Goal: Information Seeking & Learning: Learn about a topic

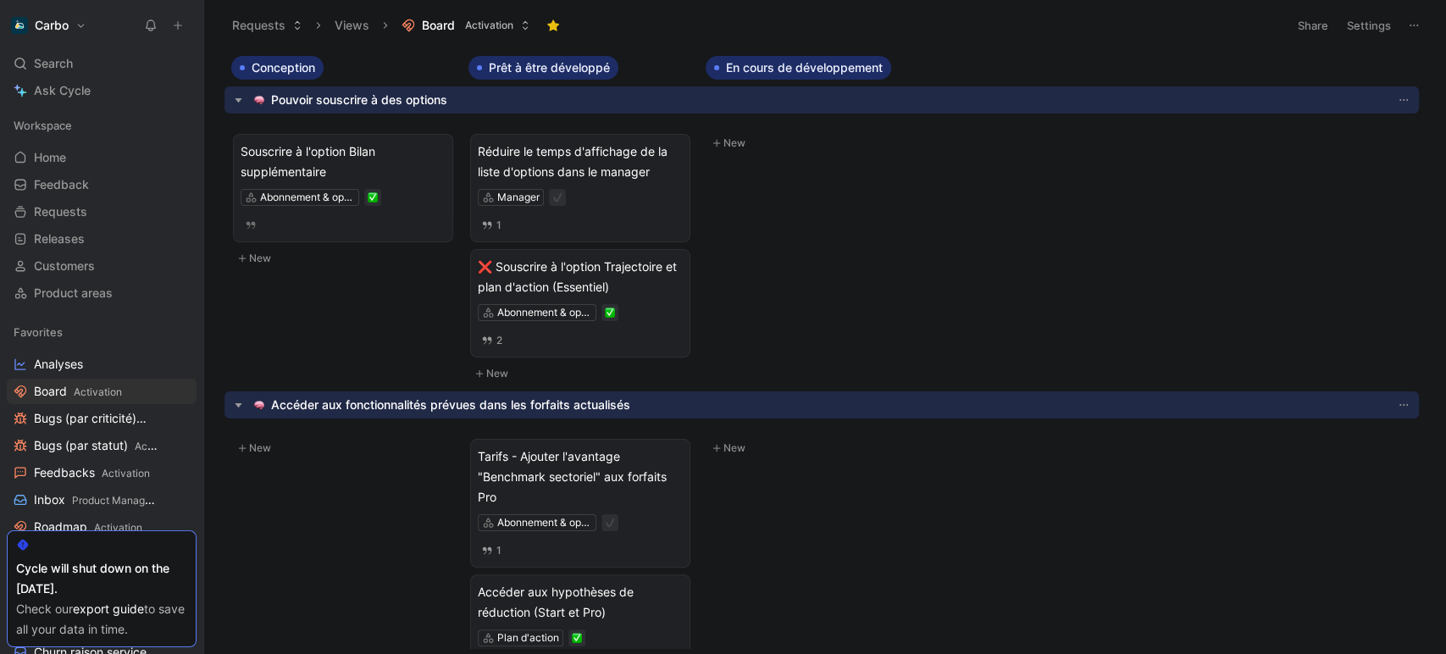
scroll to position [147, 0]
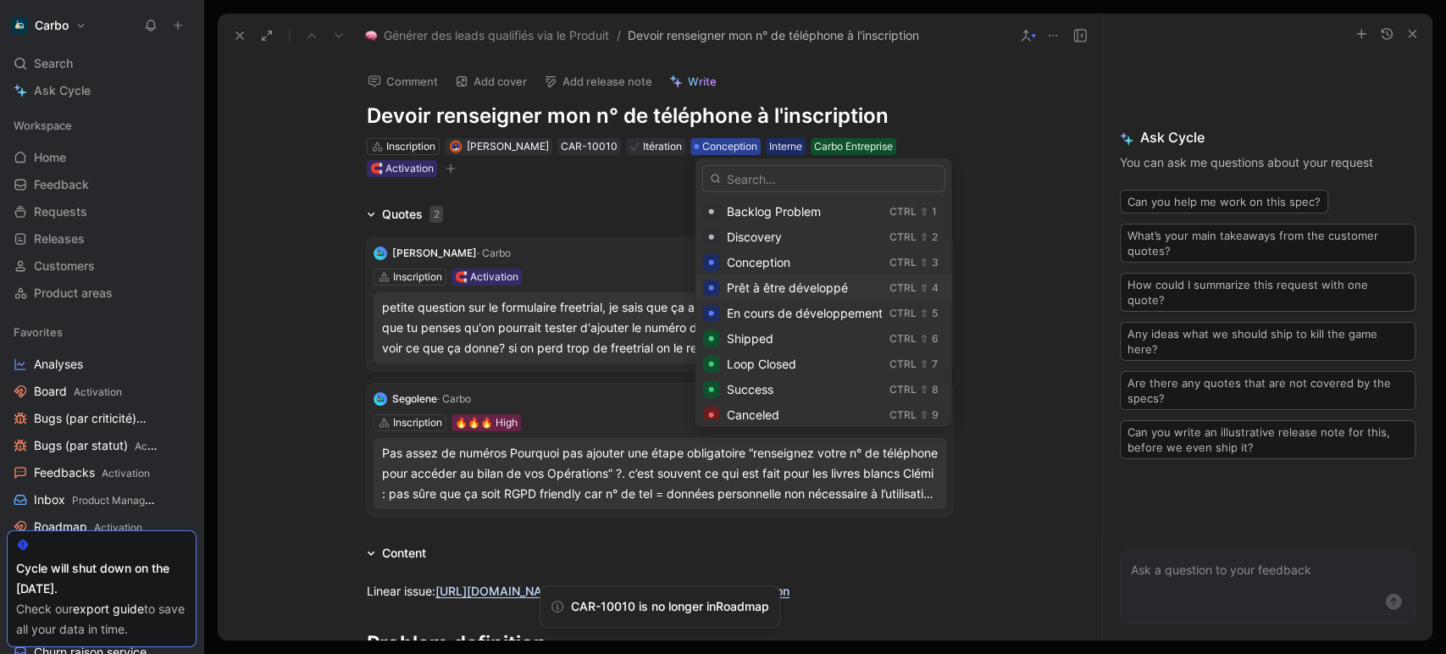
click at [796, 286] on span "Prêt à être développé" at bounding box center [786, 287] width 121 height 14
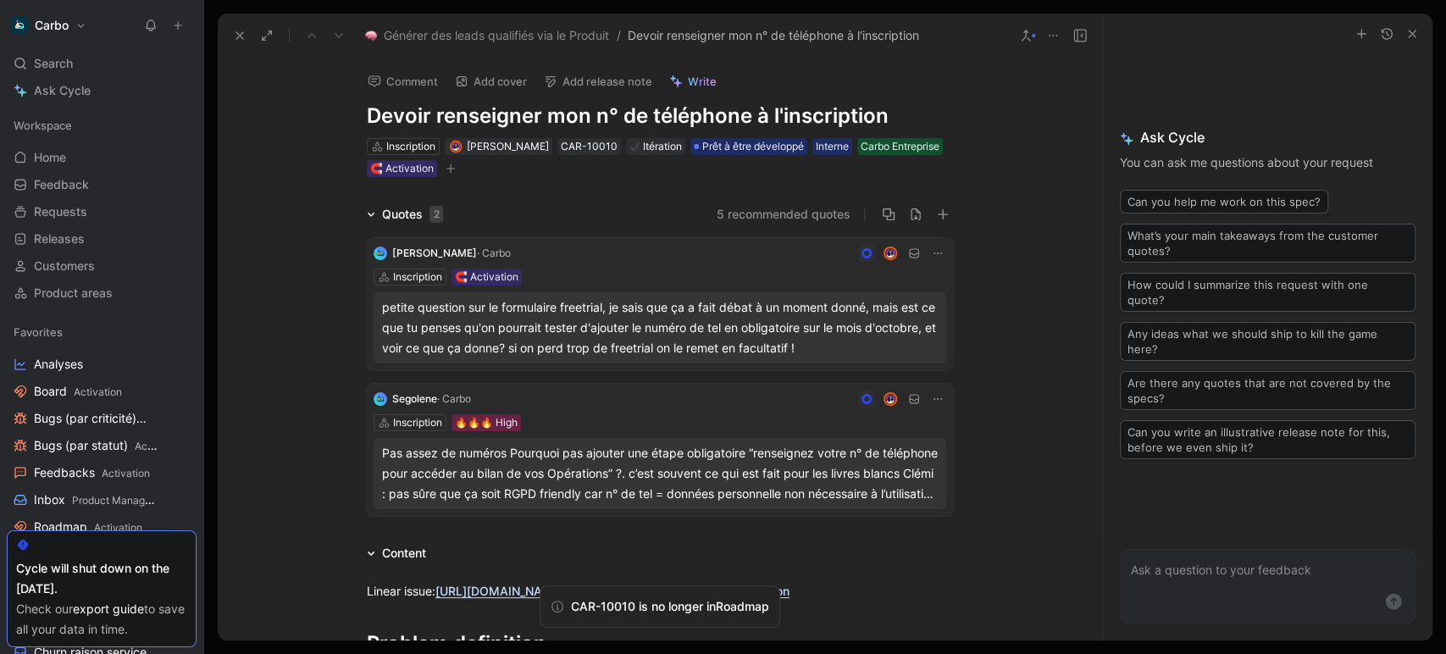
click at [456, 171] on icon "button" at bounding box center [451, 169] width 10 height 10
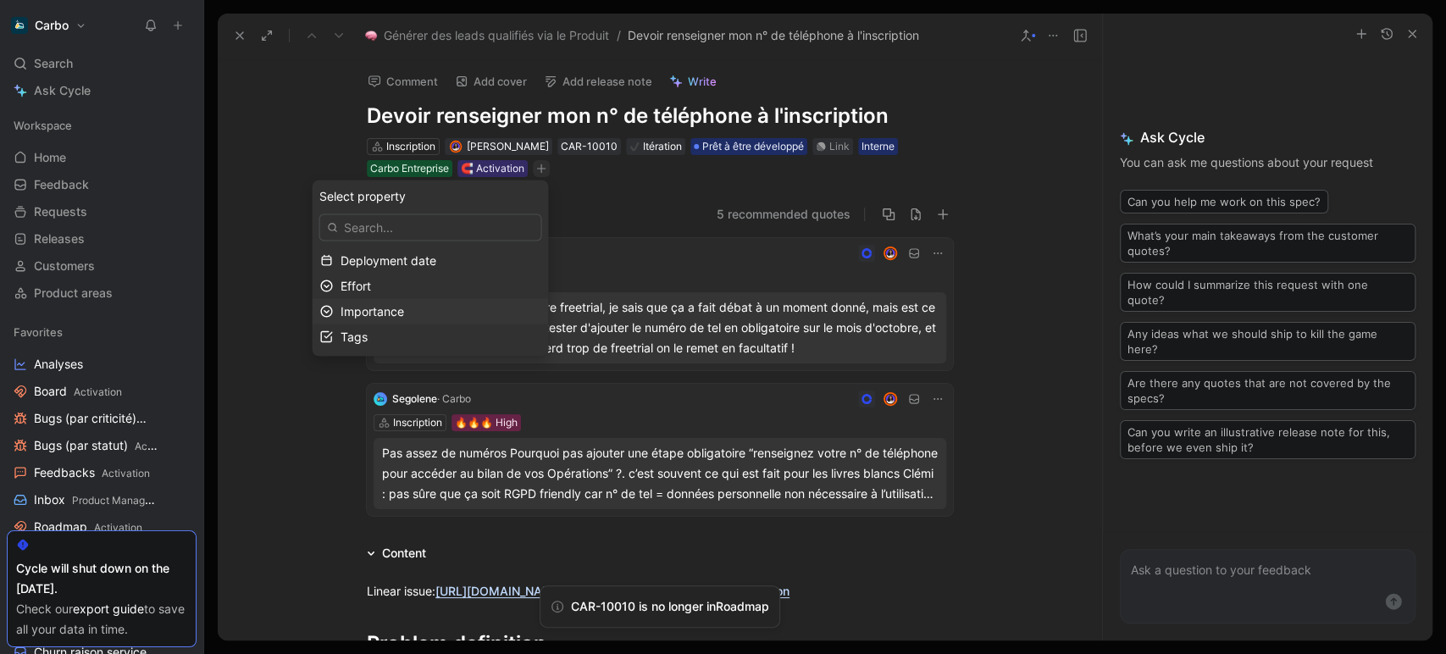
click at [403, 310] on span "Importance" at bounding box center [372, 310] width 64 height 14
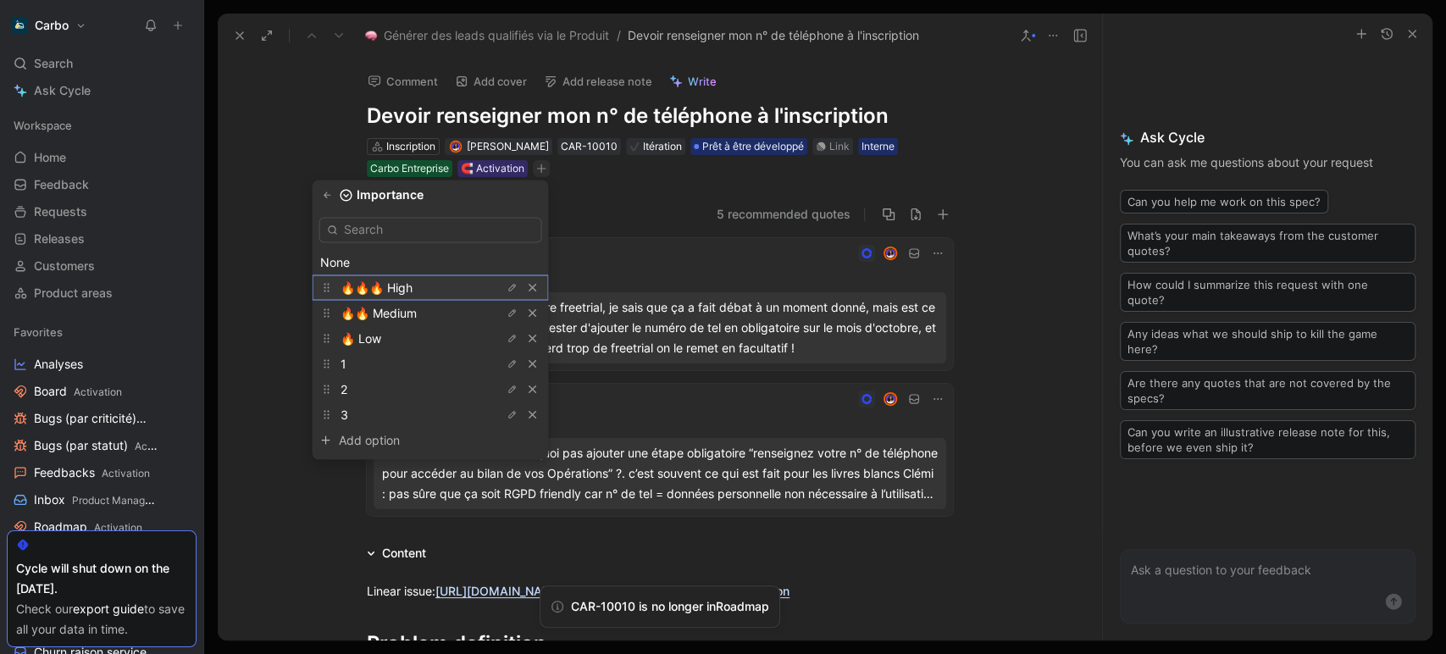
click at [396, 284] on span "🔥🔥🔥 High" at bounding box center [376, 287] width 72 height 14
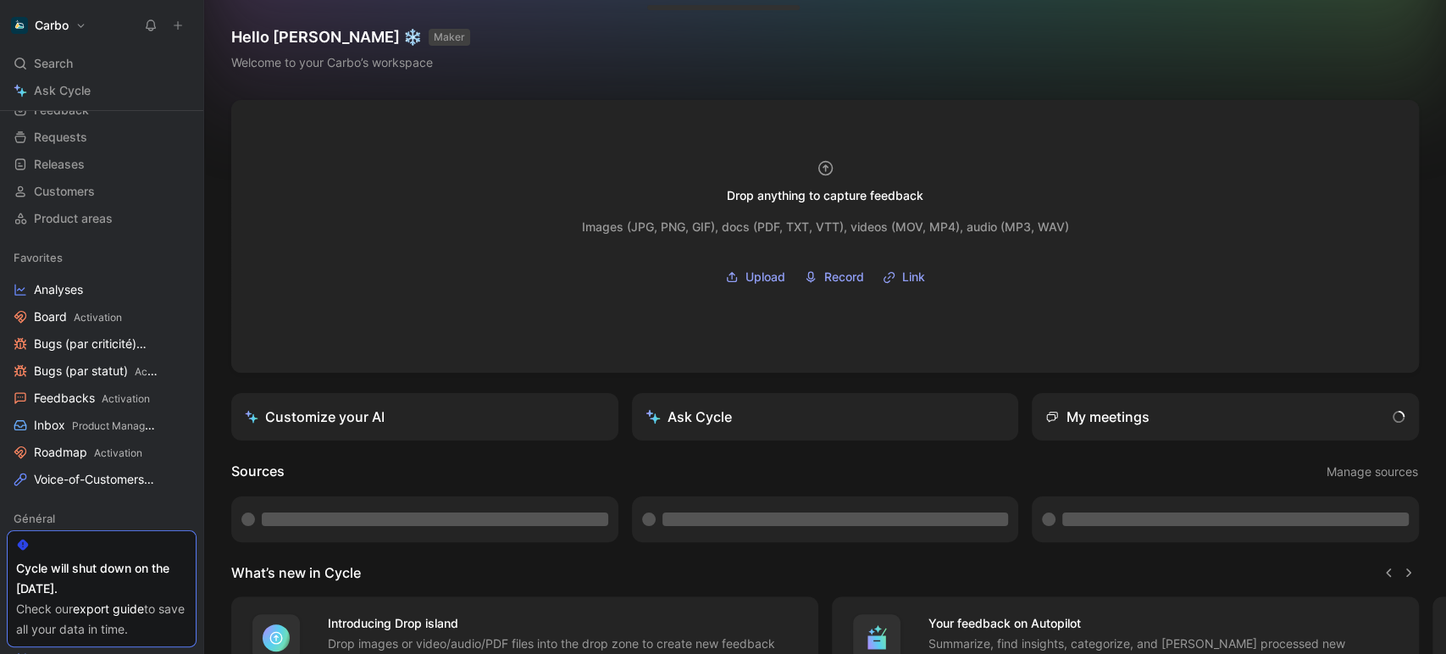
scroll to position [75, 0]
click at [64, 457] on span "Roadmap Activation" at bounding box center [88, 453] width 108 height 18
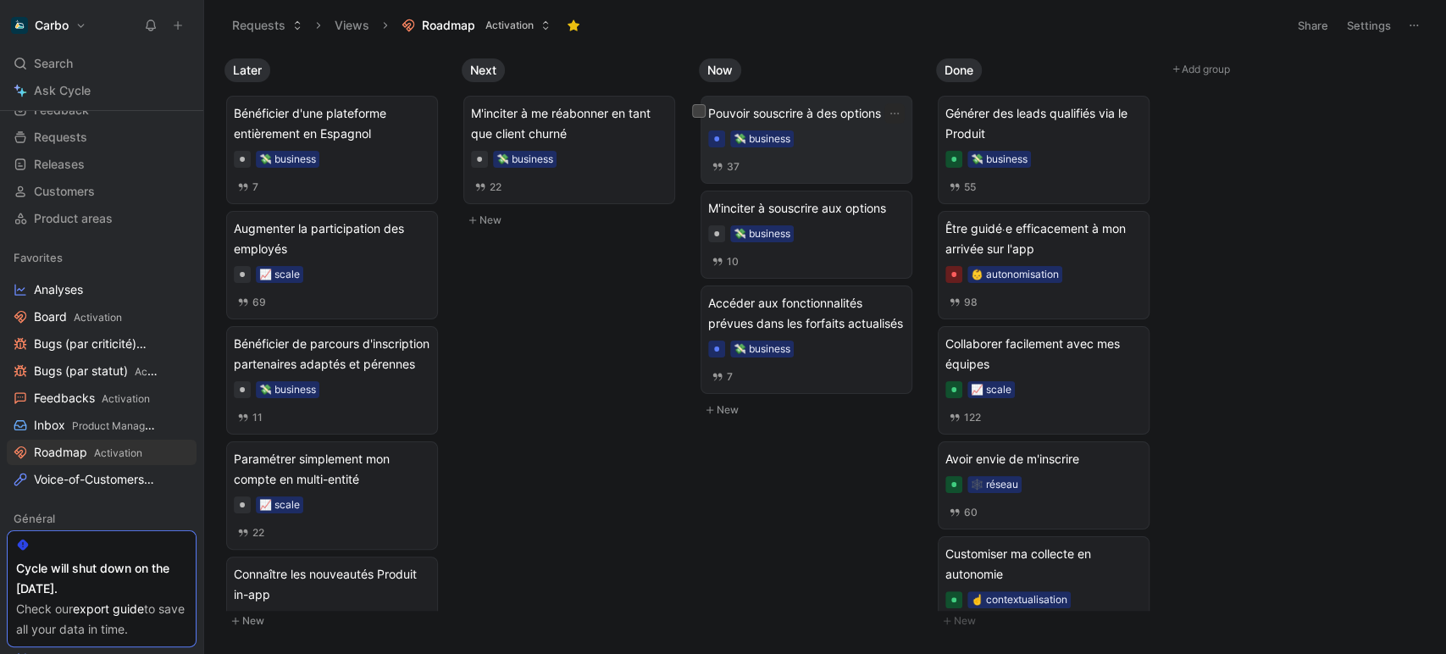
click at [847, 114] on span "Pouvoir souscrire à des options" at bounding box center [806, 113] width 197 height 20
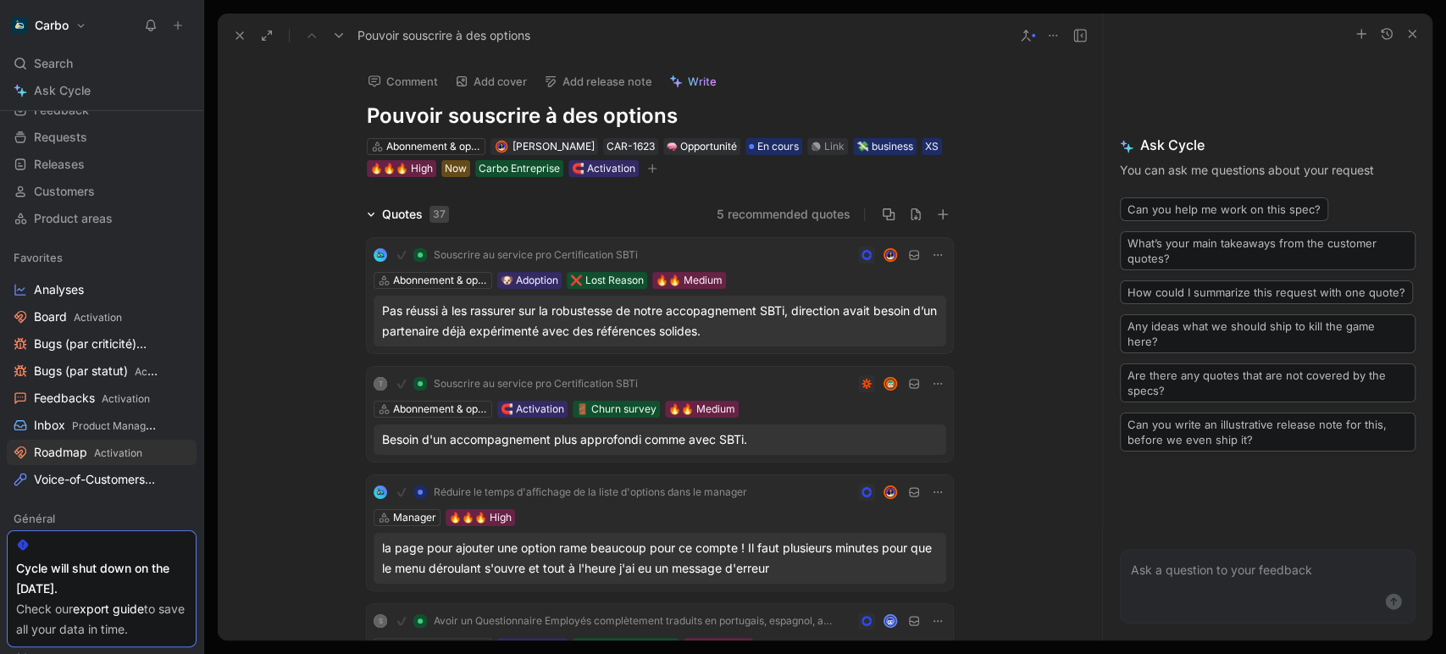
click at [236, 35] on icon at bounding box center [240, 36] width 14 height 14
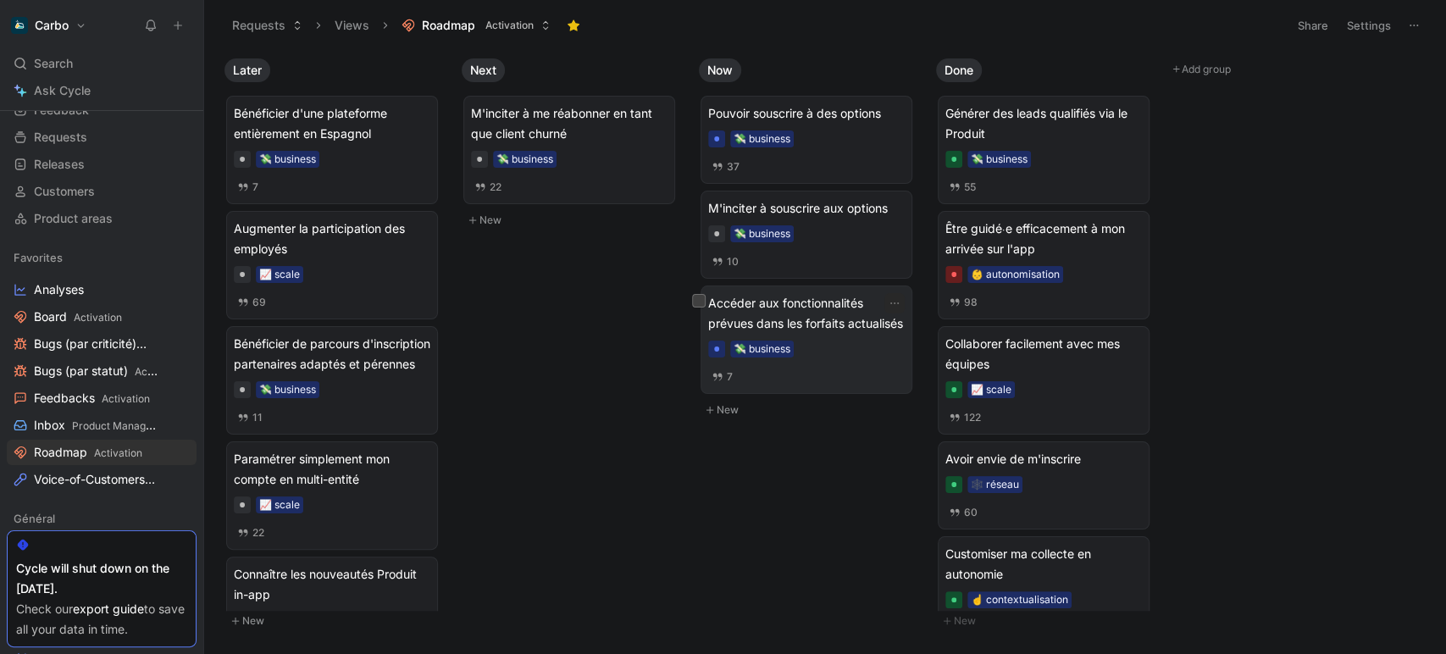
click at [825, 308] on span "Accéder aux fonctionnalités prévues dans les forfaits actualisés" at bounding box center [806, 313] width 197 height 41
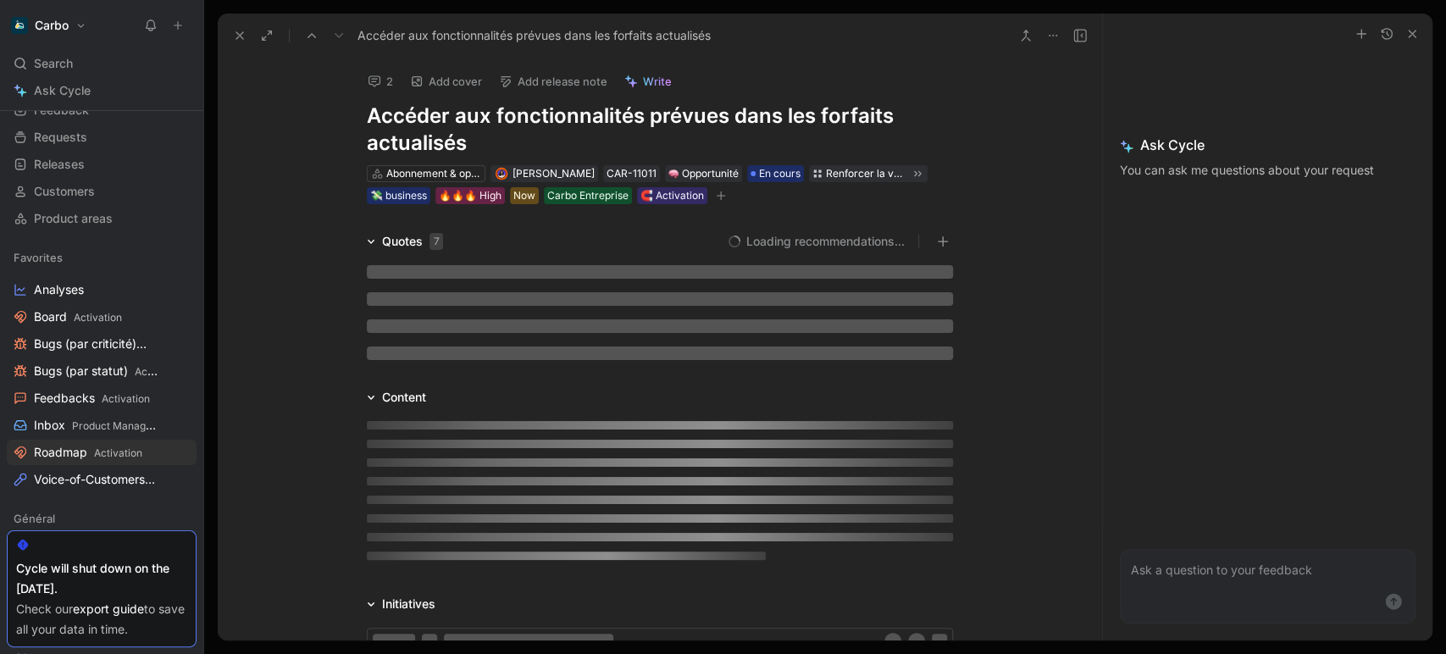
click at [623, 115] on h1 "Accéder aux fonctionnalités prévues dans les forfaits actualisés" at bounding box center [660, 130] width 586 height 54
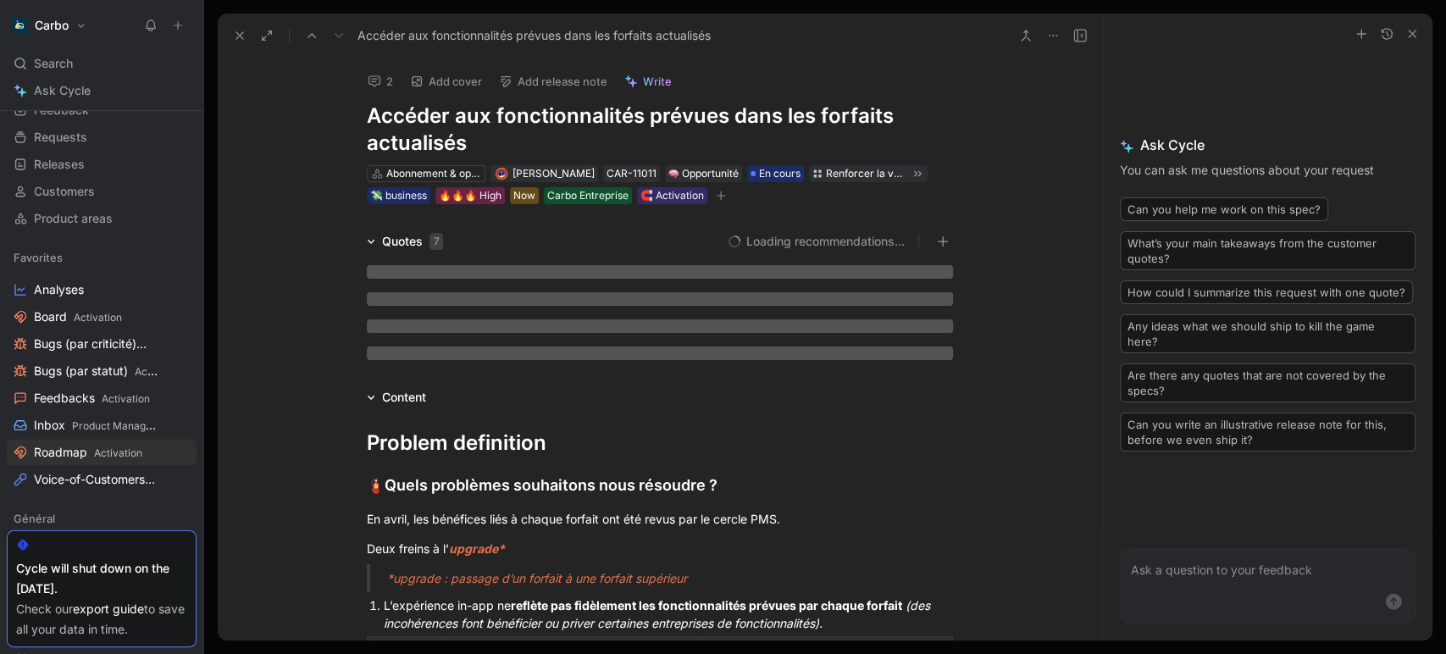
click at [623, 115] on h1 "Accéder aux fonctionnalités prévues dans les forfaits actualisés" at bounding box center [660, 130] width 586 height 54
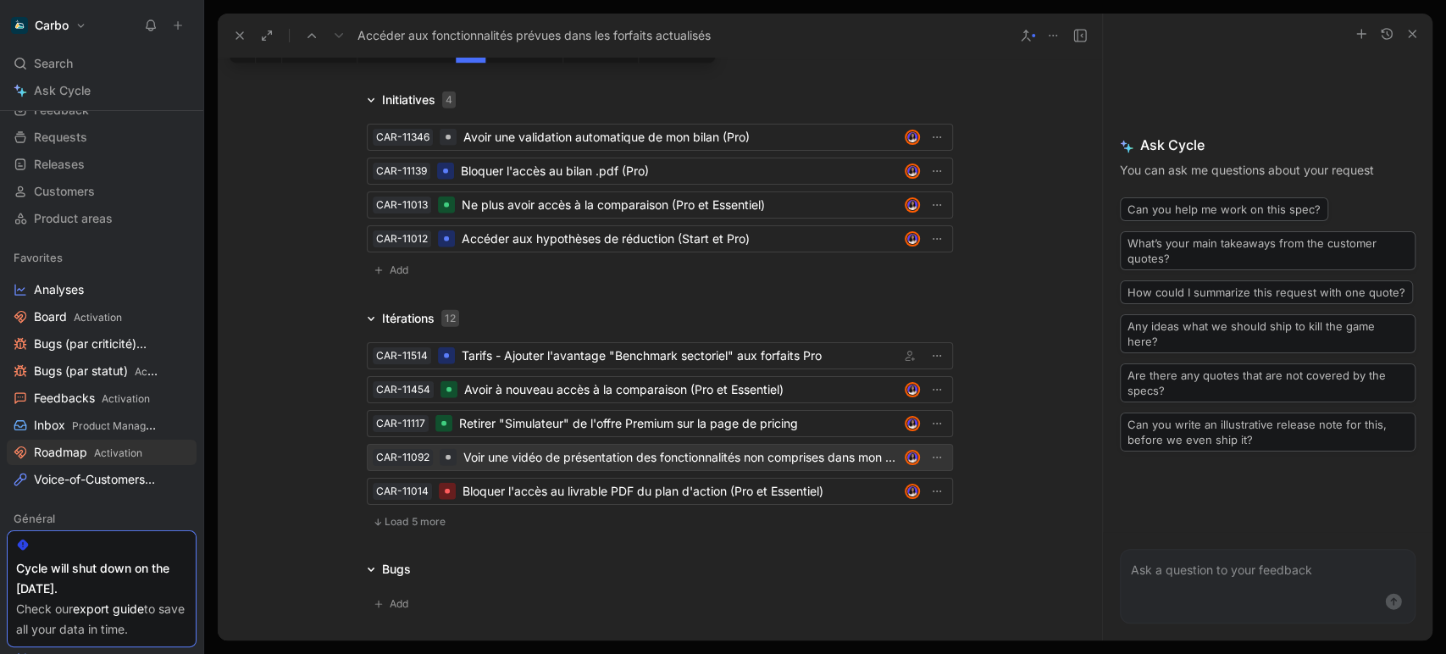
scroll to position [2831, 0]
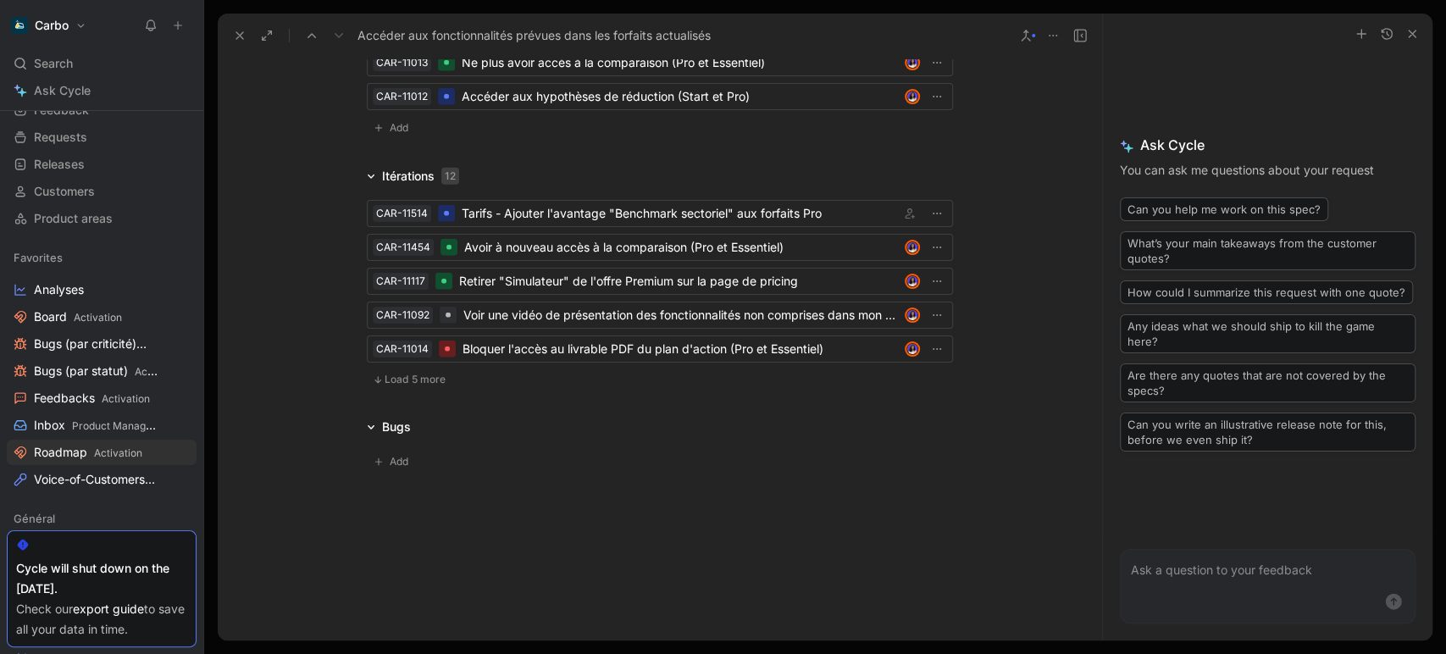
drag, startPoint x: 696, startPoint y: 527, endPoint x: 801, endPoint y: 425, distance: 146.2
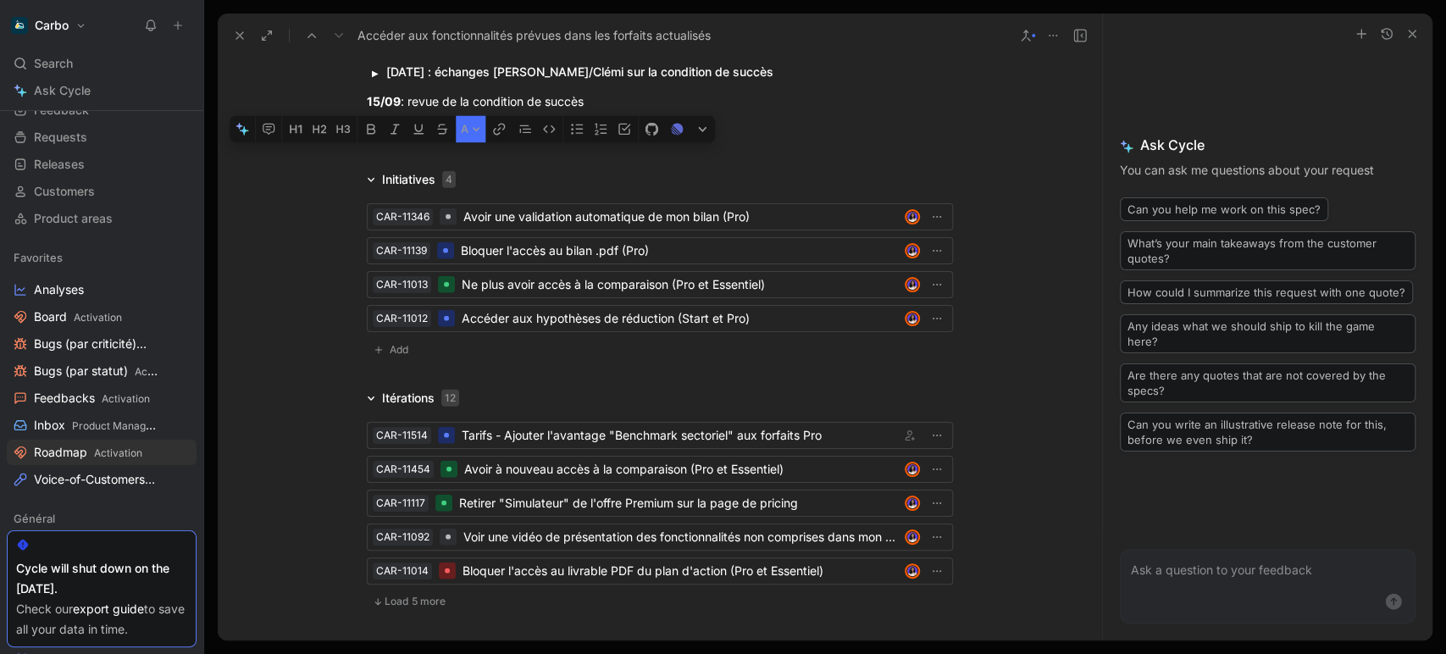
copy div "Lo ipsum, dol sitametco adip e seddoe tempori utl etd magna ali en admini VEN. …"
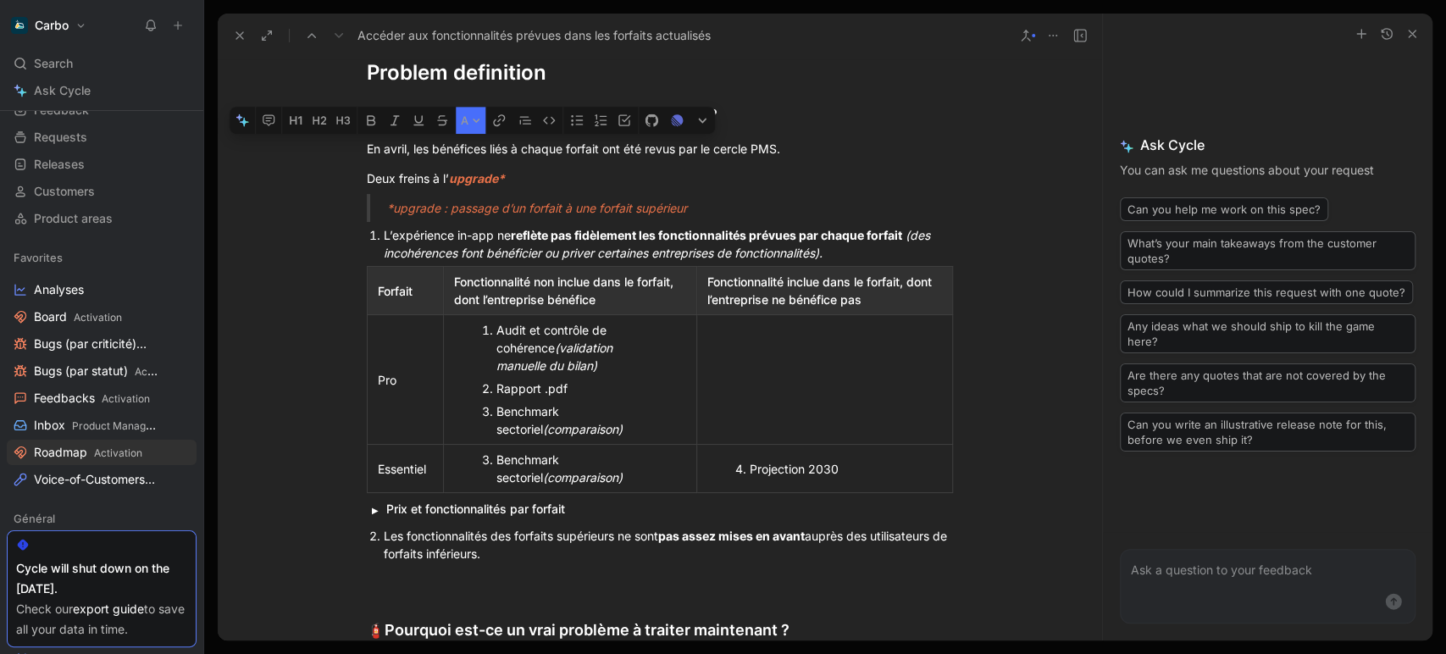
scroll to position [1225, 0]
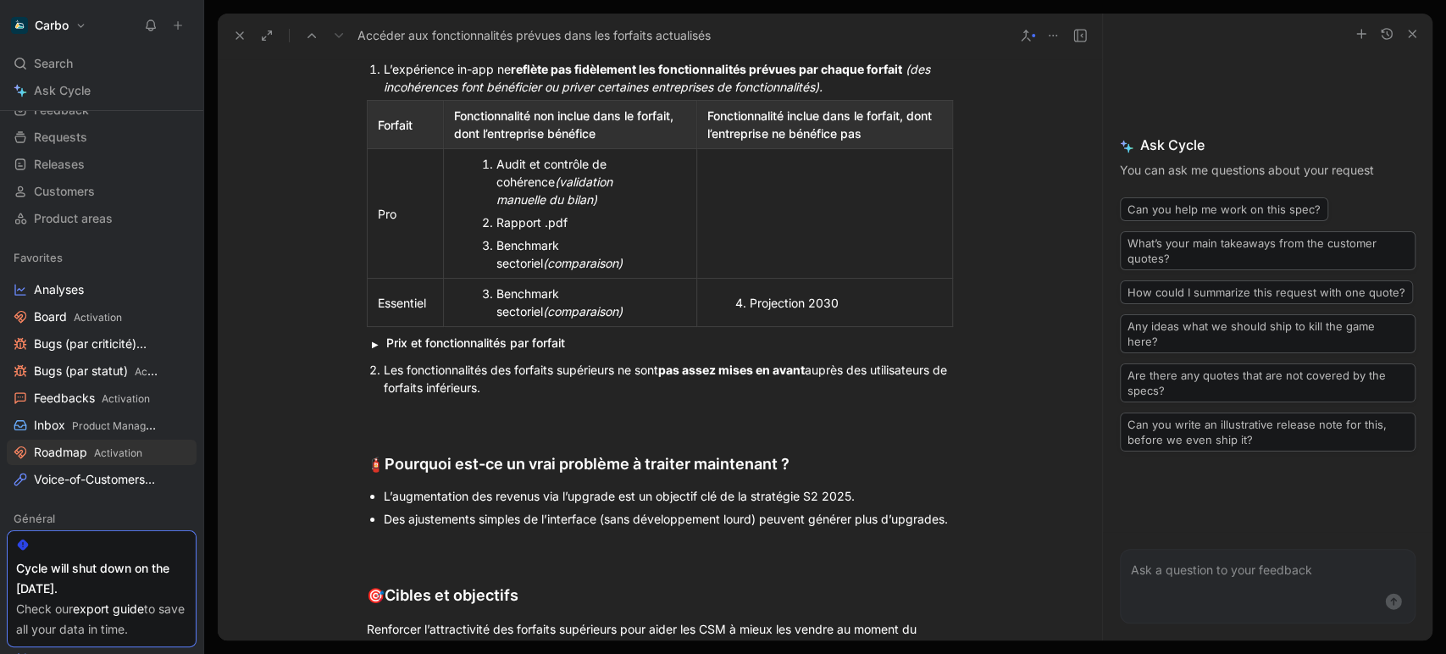
click at [402, 341] on summary "Prix et fonctionnalités par forfait" at bounding box center [669, 343] width 567 height 18
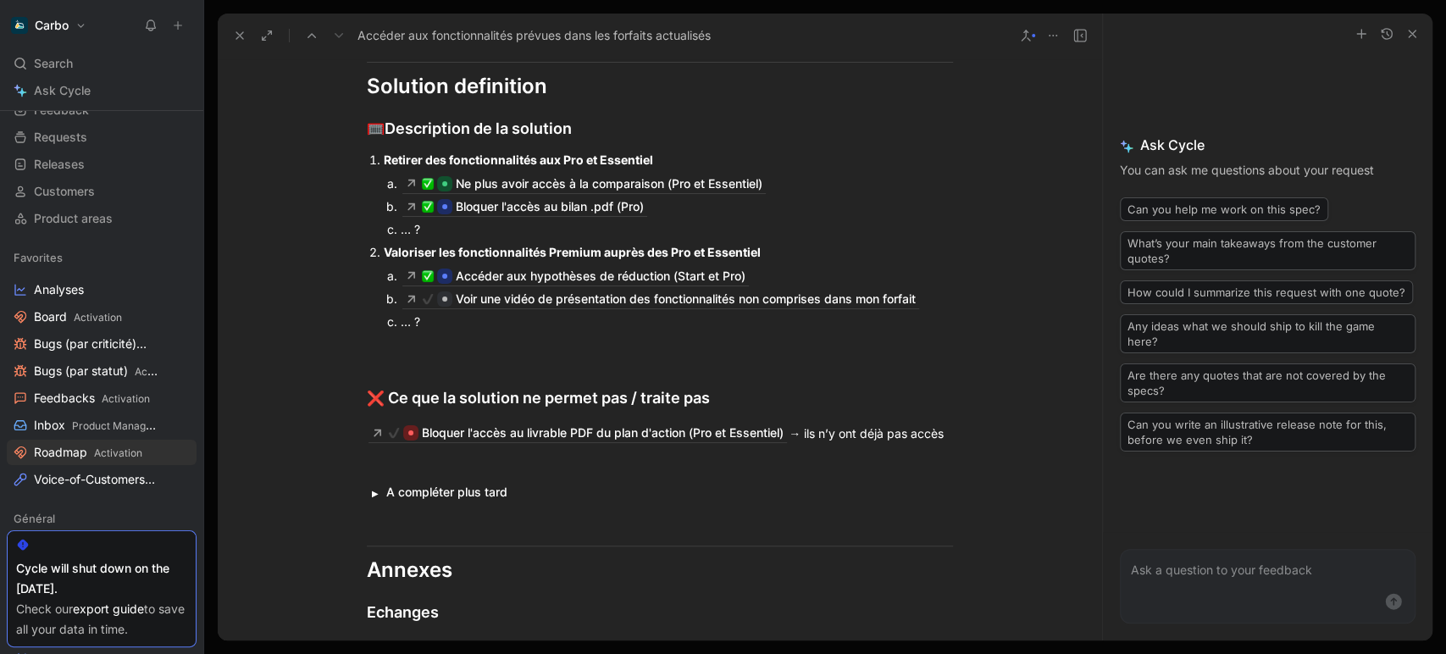
scroll to position [606, 0]
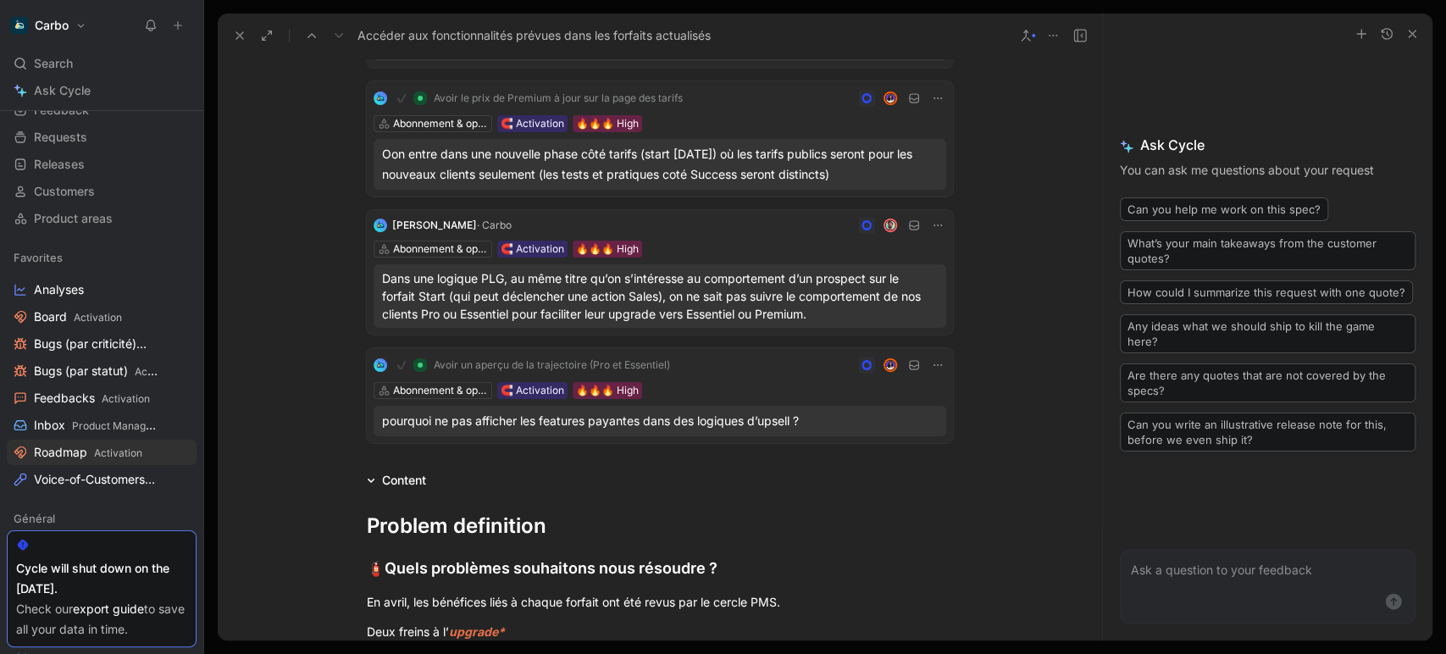
click at [237, 36] on use at bounding box center [239, 35] width 7 height 7
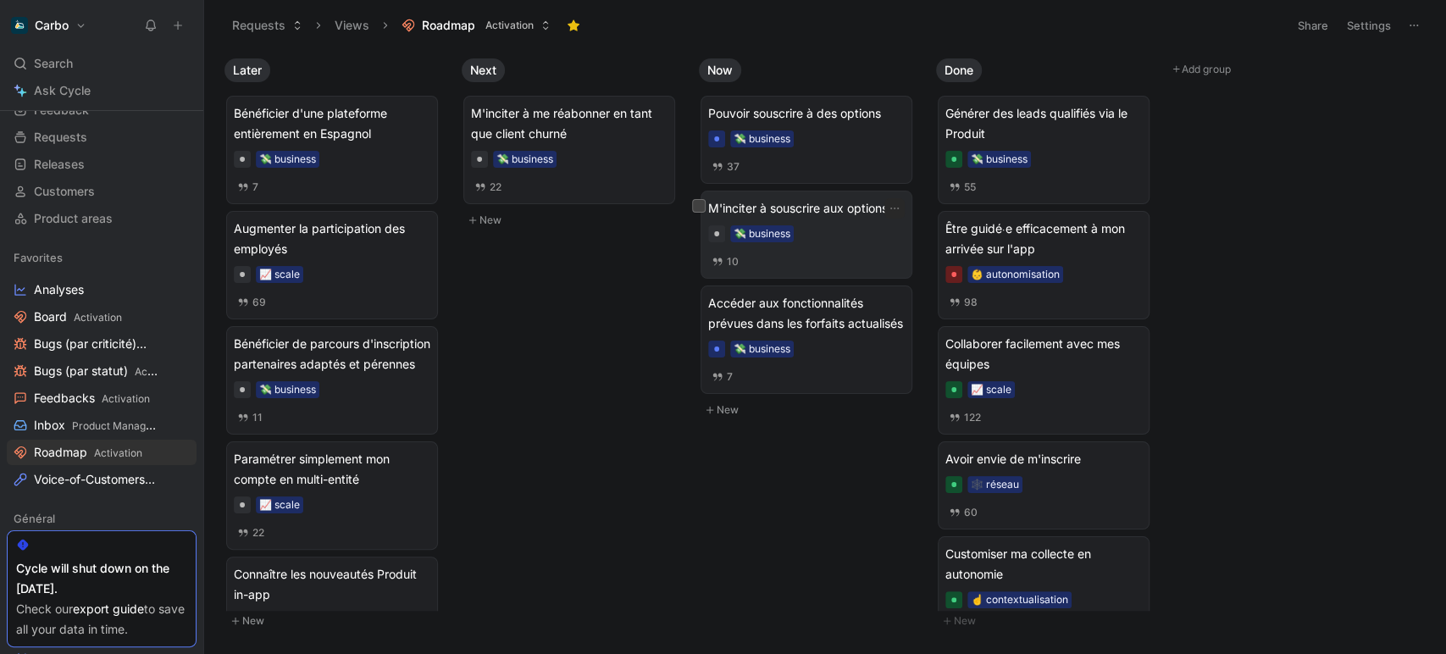
click at [824, 242] on div "M'inciter à souscrire aux options 💸 business 10" at bounding box center [806, 234] width 197 height 73
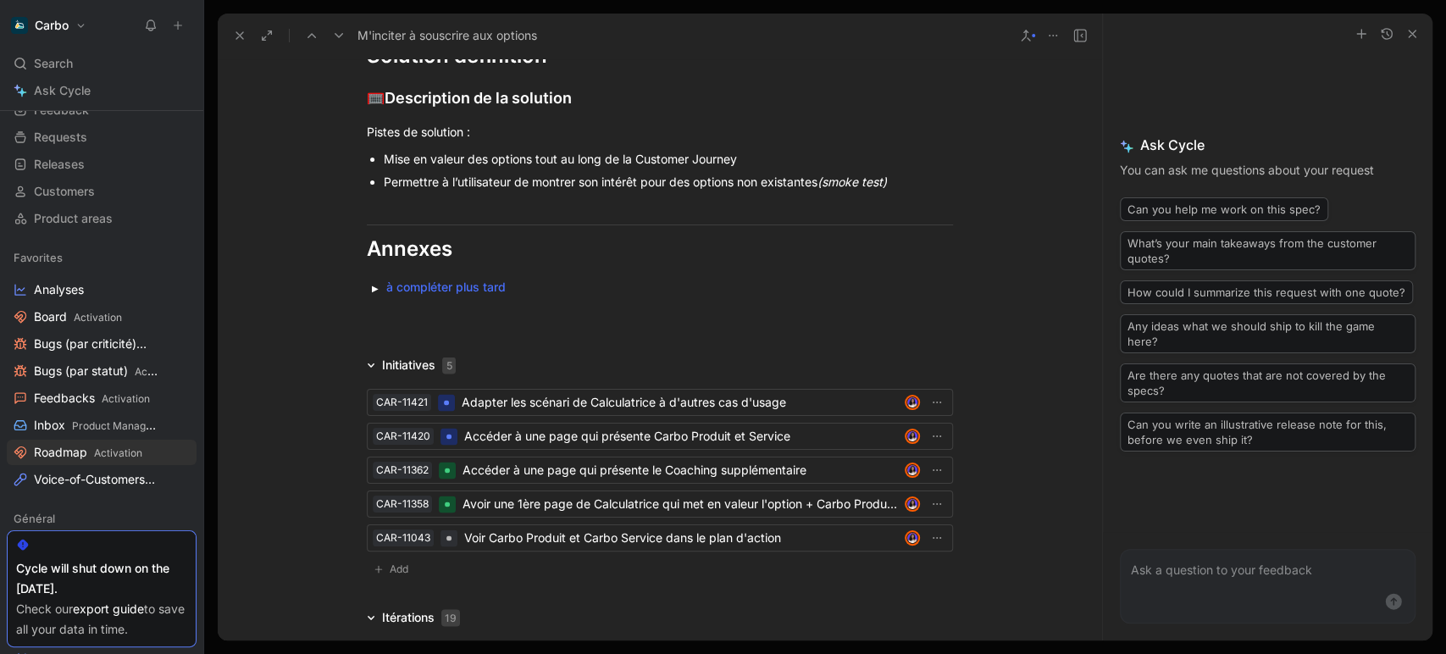
scroll to position [2129, 0]
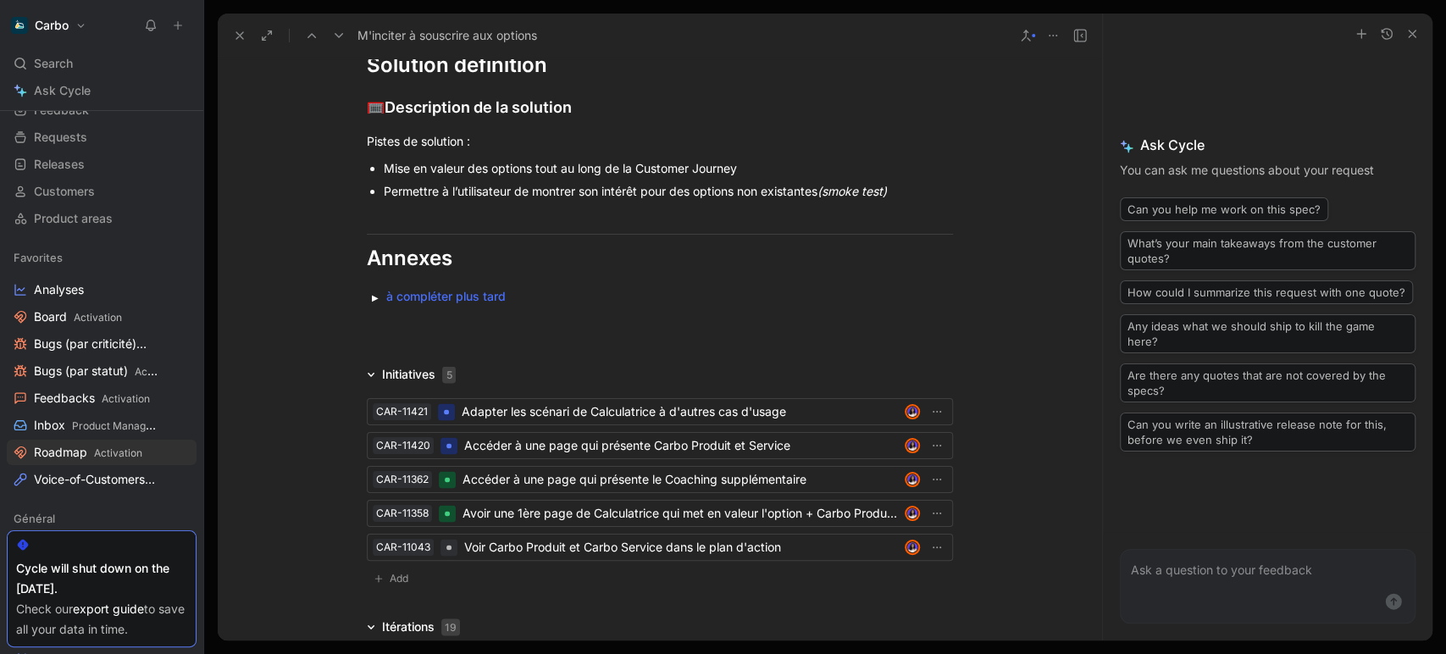
click at [245, 29] on icon at bounding box center [240, 36] width 14 height 14
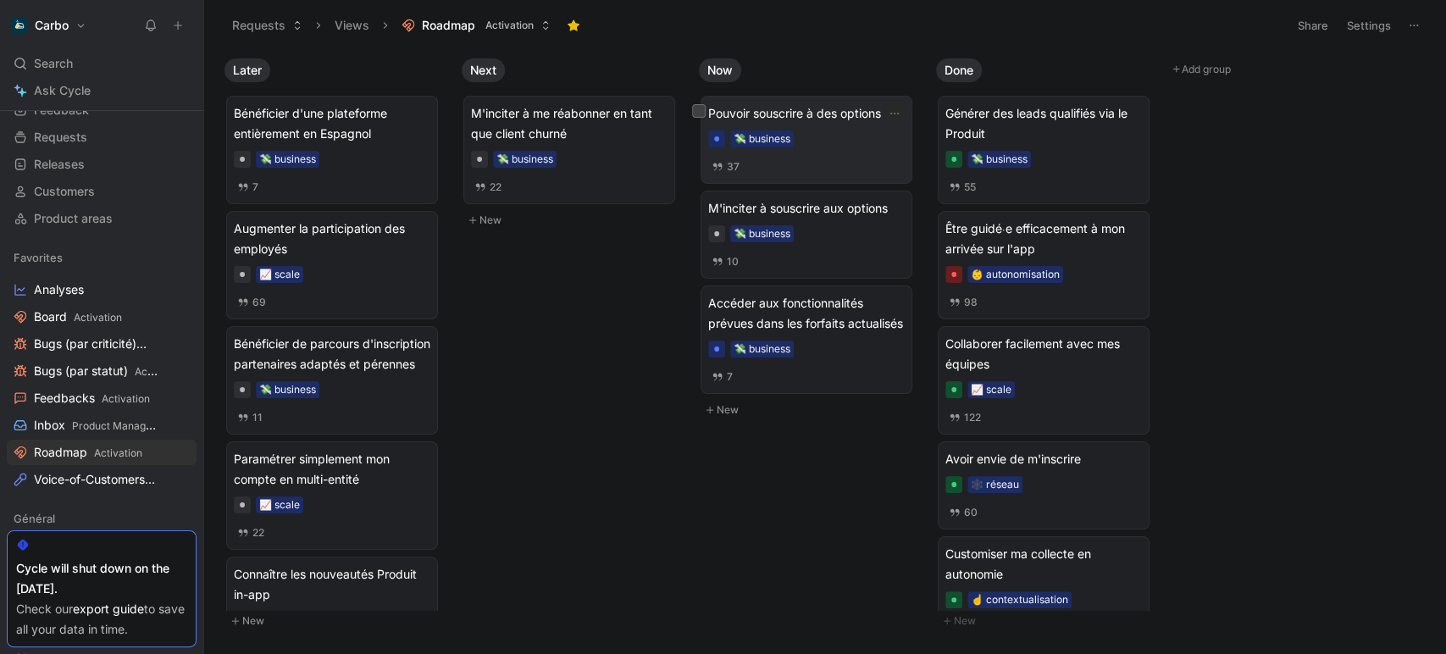
click at [826, 118] on span "Pouvoir souscrire à des options" at bounding box center [806, 113] width 197 height 20
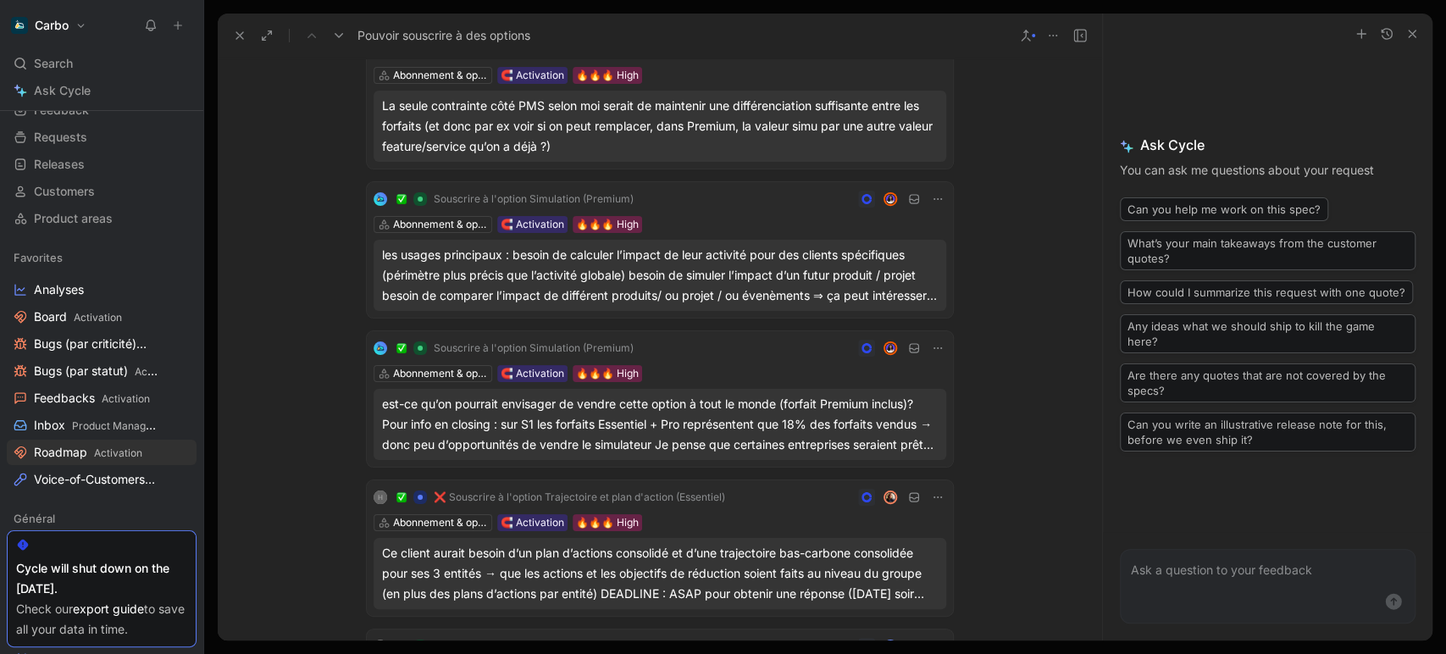
scroll to position [1623, 0]
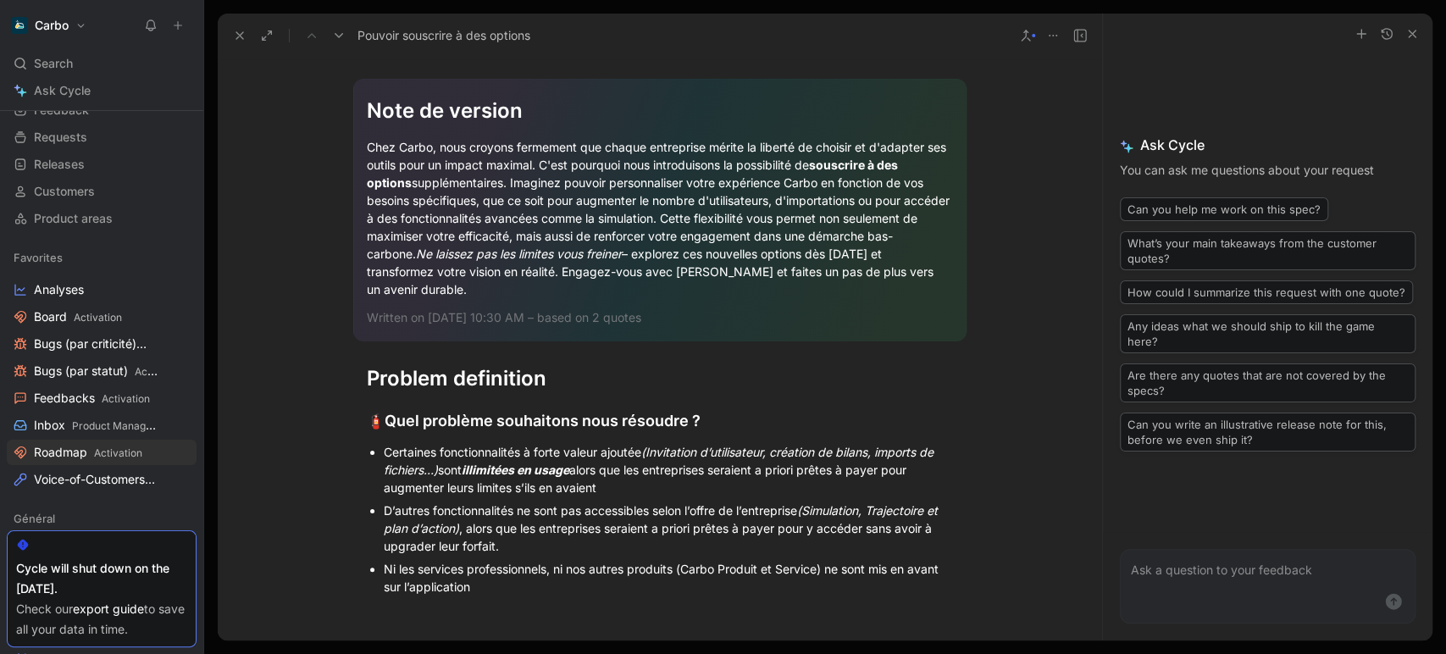
click at [236, 41] on icon at bounding box center [240, 36] width 14 height 14
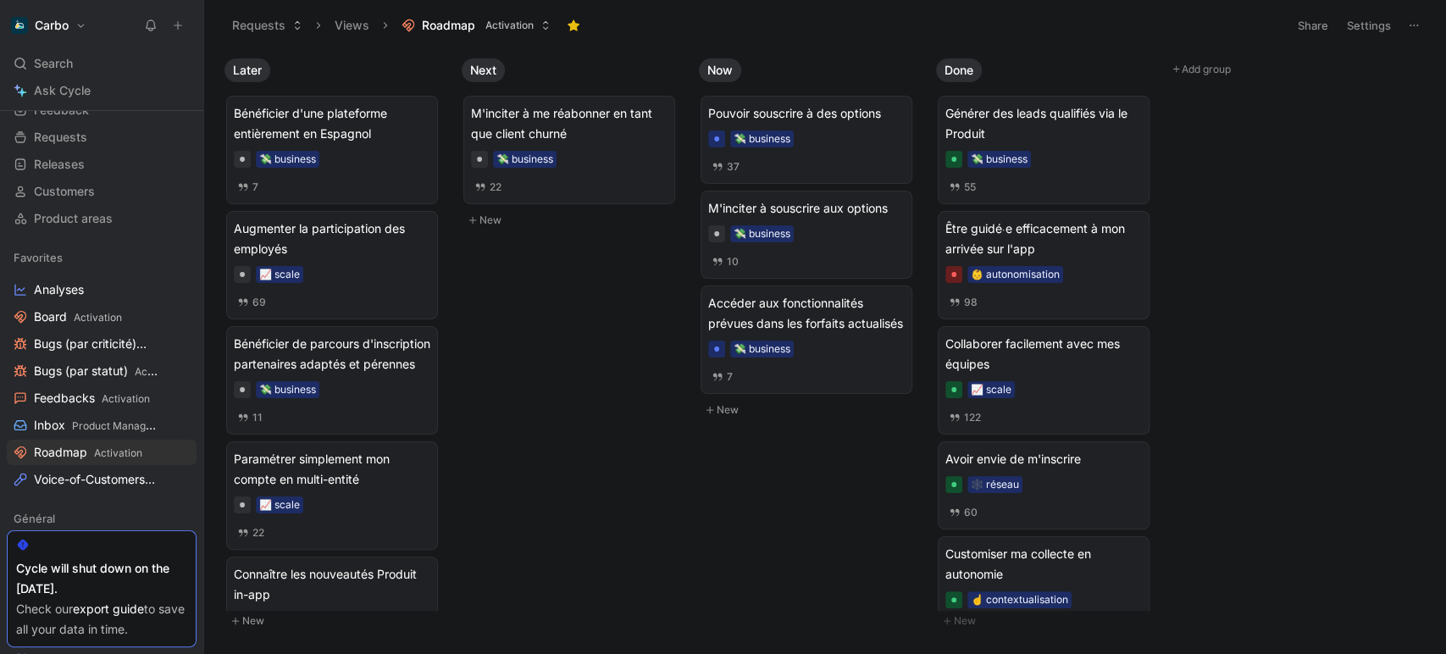
drag, startPoint x: 37, startPoint y: 66, endPoint x: 475, endPoint y: 81, distance: 437.5
click at [38, 66] on span "Search" at bounding box center [53, 63] width 39 height 20
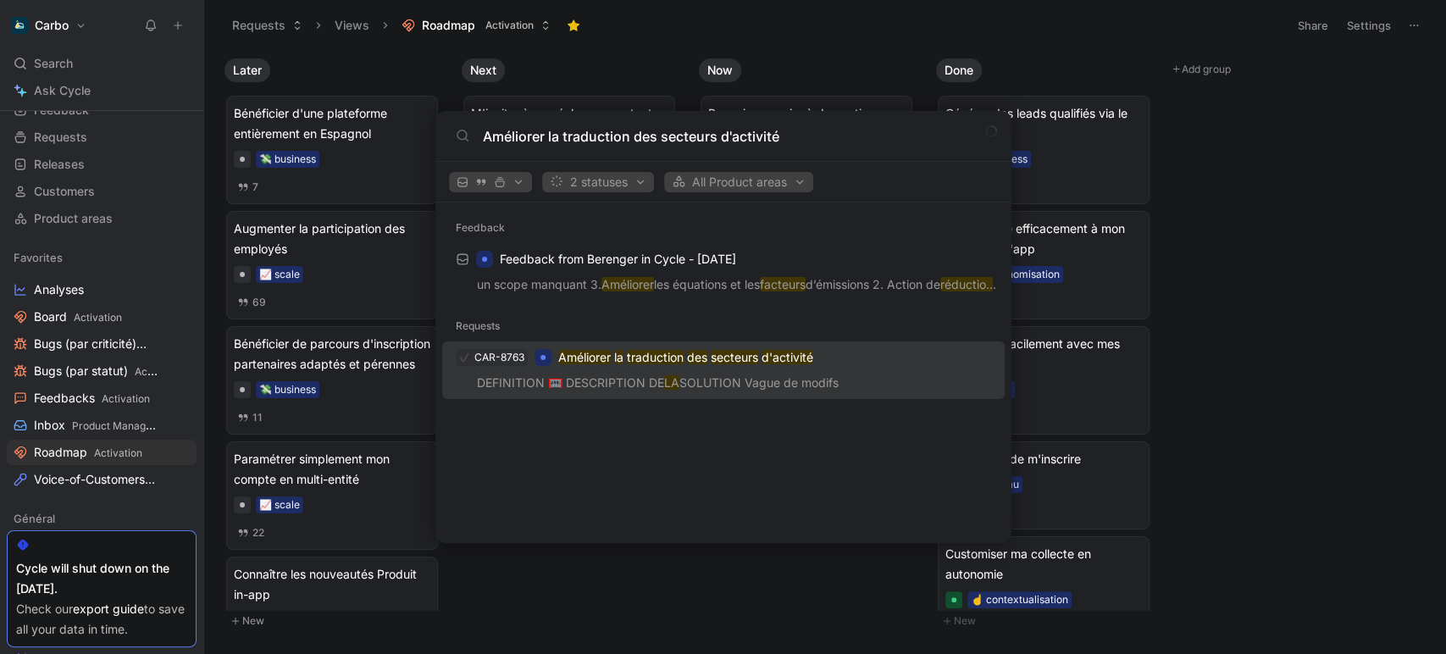
type input "Améliorer la traduction des secteurs d'activité"
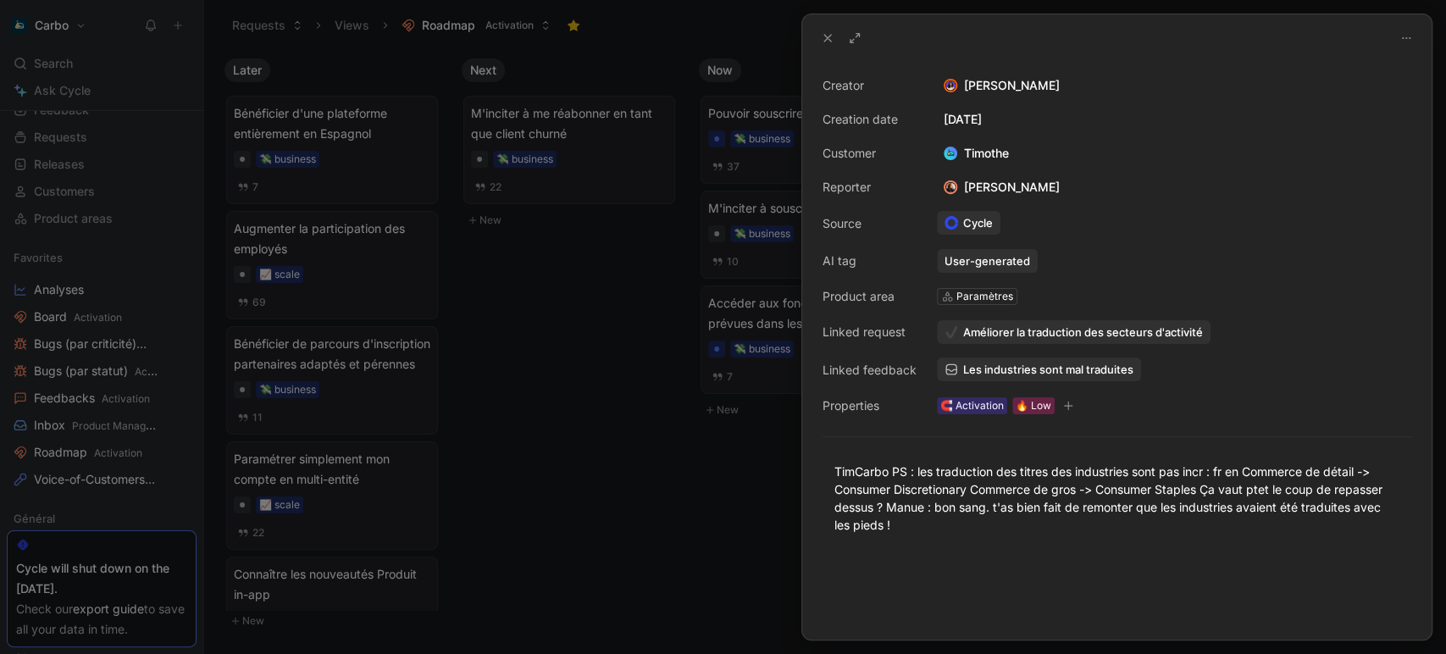
click at [149, 76] on div at bounding box center [723, 327] width 1446 height 654
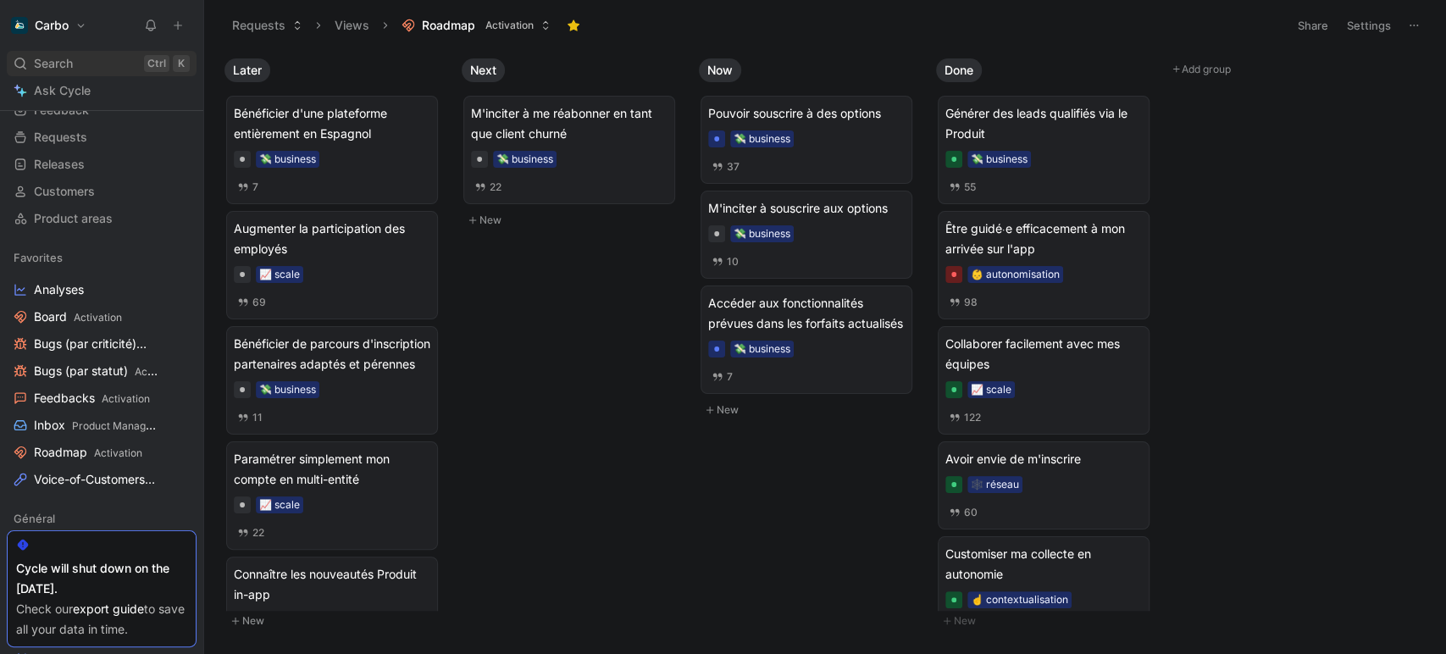
click at [62, 55] on span "Search" at bounding box center [53, 63] width 39 height 20
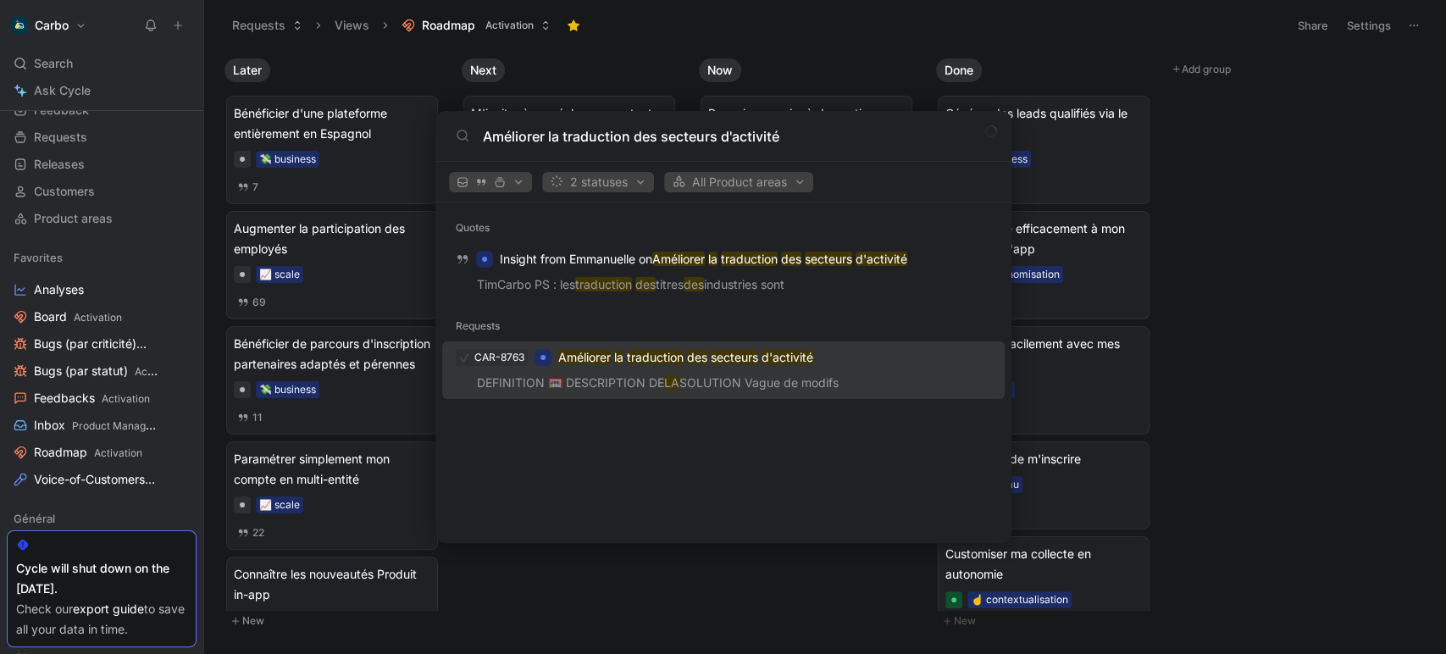
type input "Améliorer la traduction des secteurs d'activité"
click at [656, 371] on div "CAR-8763 Améliorer la traduction des secteurs d'activité" at bounding box center [723, 357] width 552 height 31
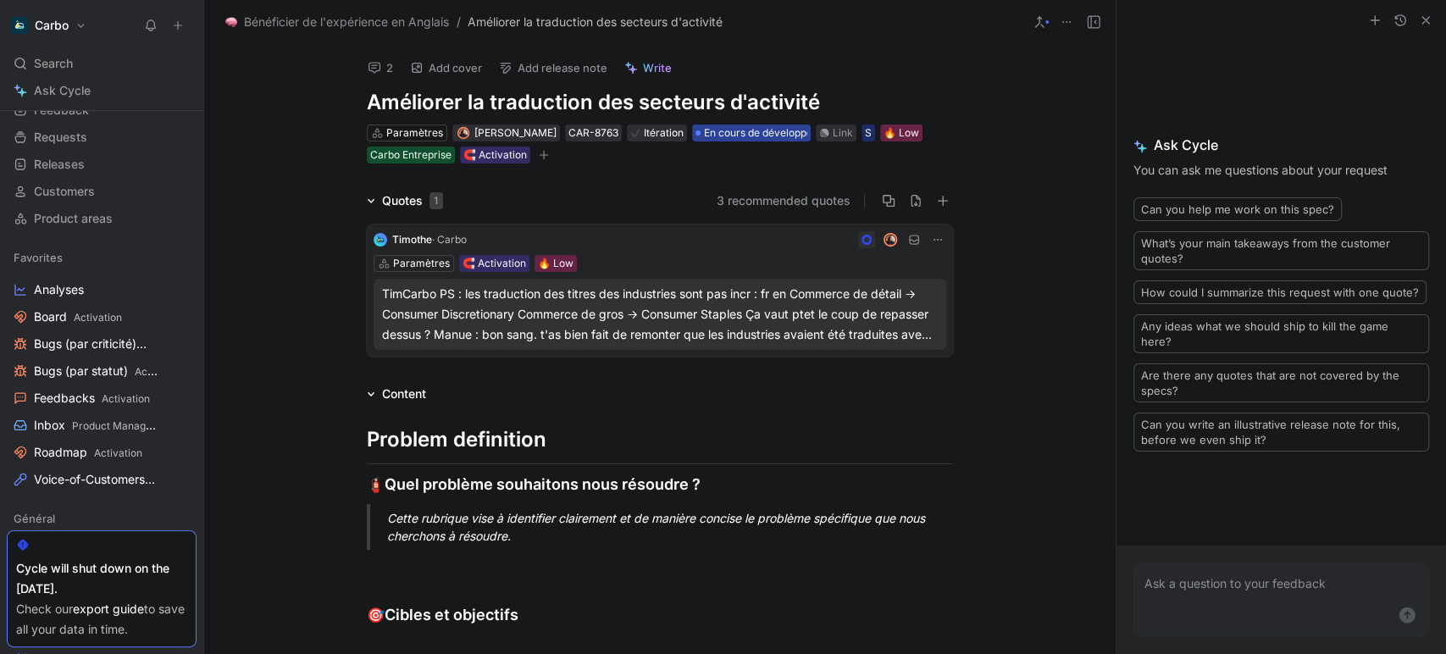
click at [739, 129] on span "En cours de développement" at bounding box center [770, 133] width 133 height 17
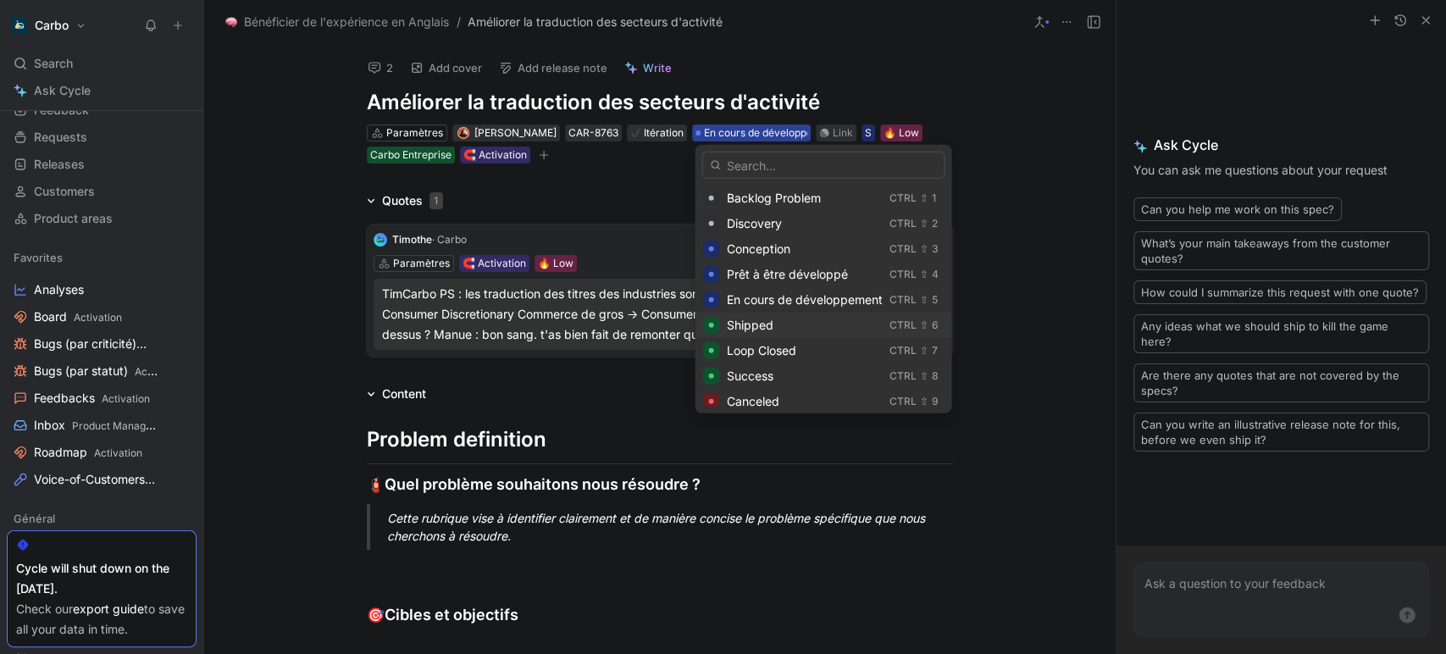
click at [802, 317] on div "Shipped" at bounding box center [804, 325] width 156 height 20
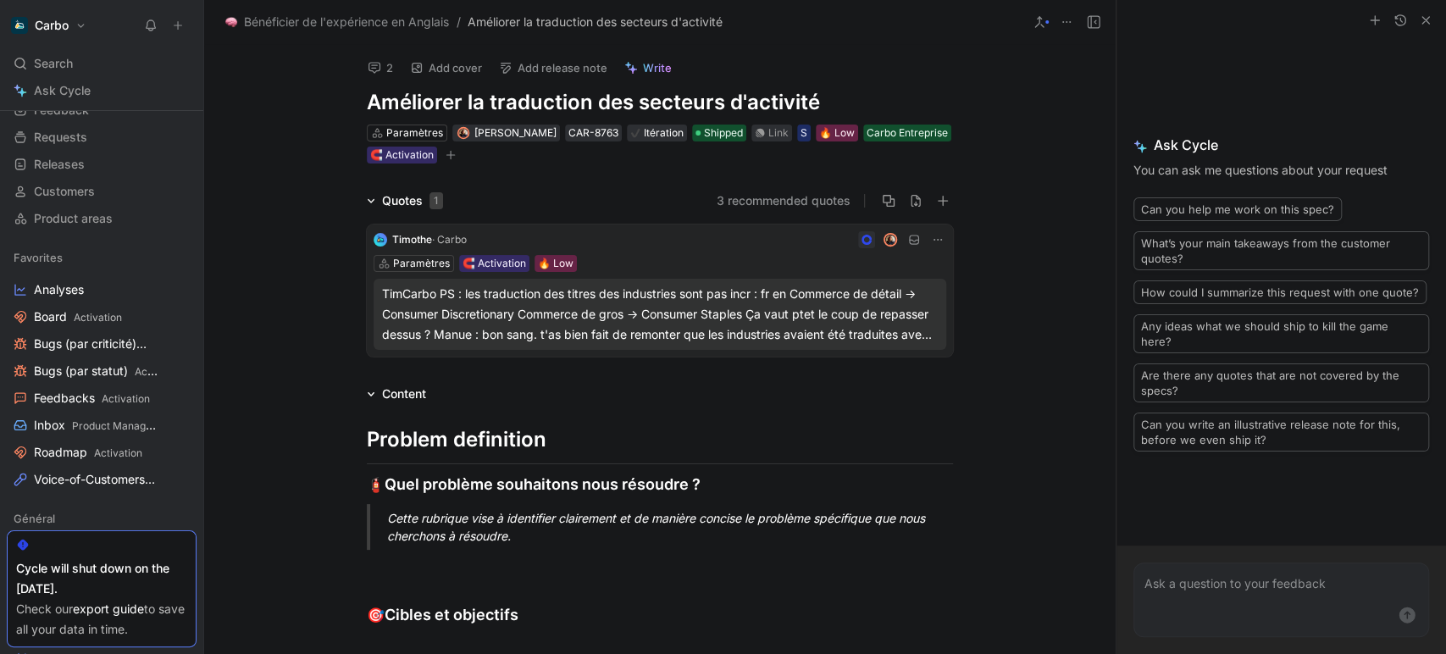
click at [529, 310] on div "TimCarbo PS : les traduction des titres des industries sont pas incr : fr en Co…" at bounding box center [660, 314] width 556 height 61
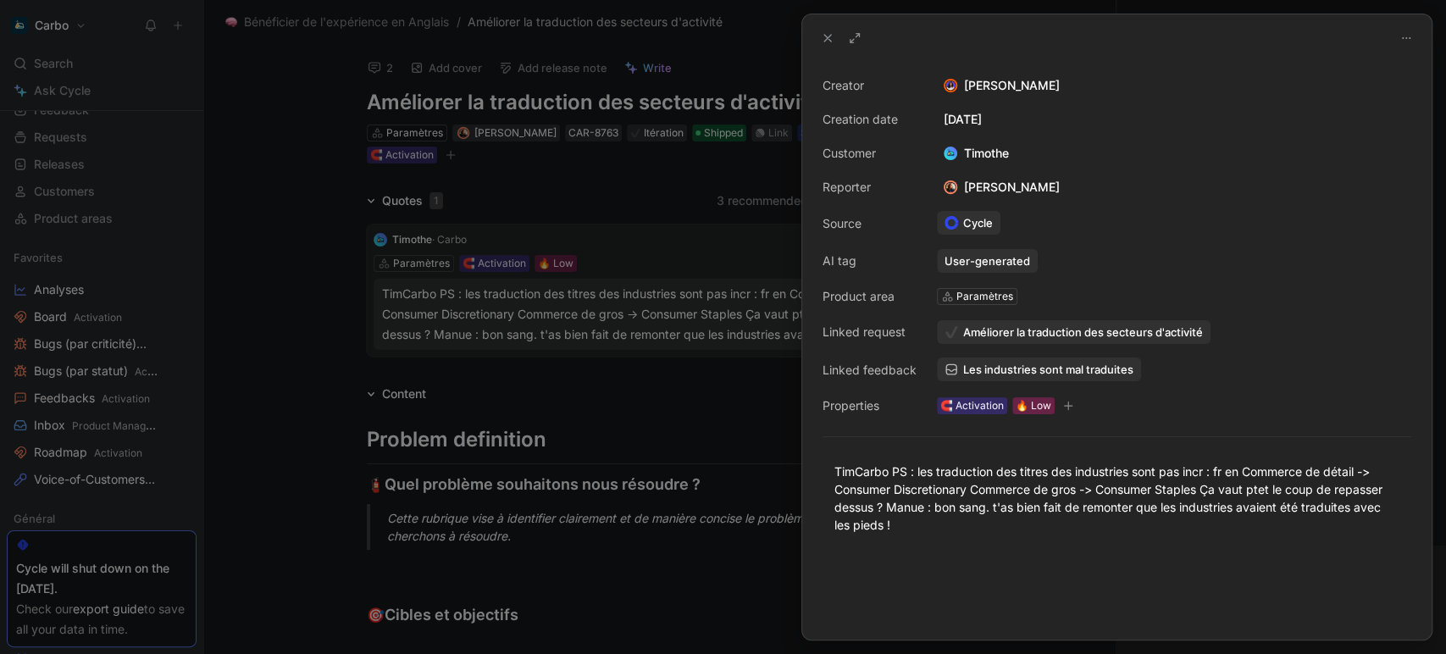
click at [291, 186] on div at bounding box center [723, 327] width 1446 height 654
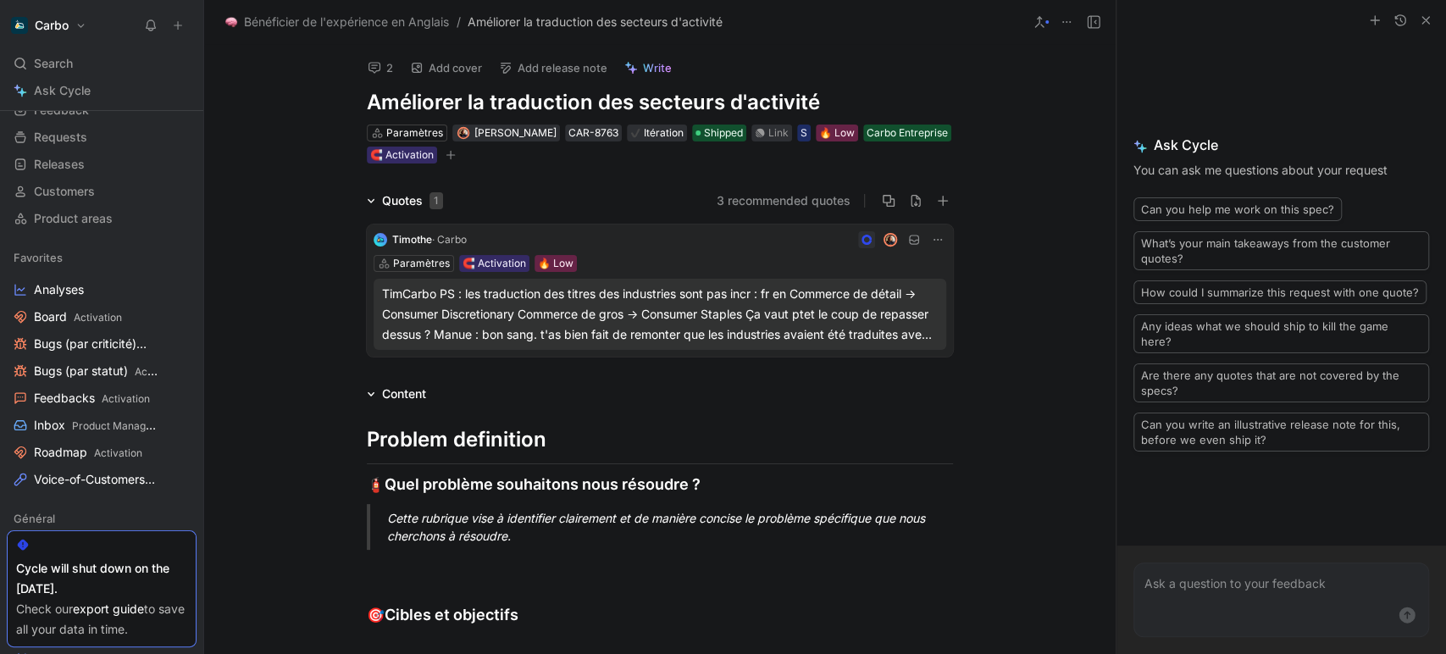
click at [285, 110] on div "2 Add cover Add release note Write Améliorer la traduction des secteurs d'activ…" at bounding box center [660, 349] width 912 height 610
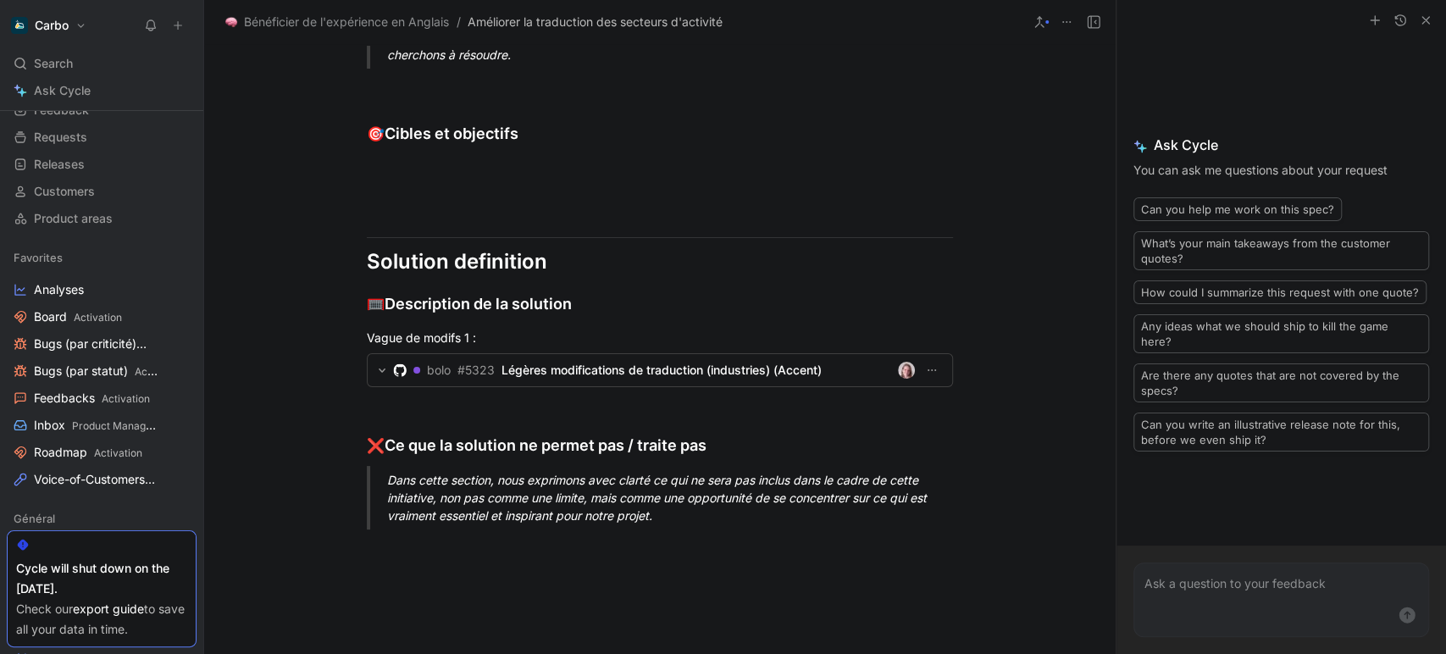
scroll to position [441, 0]
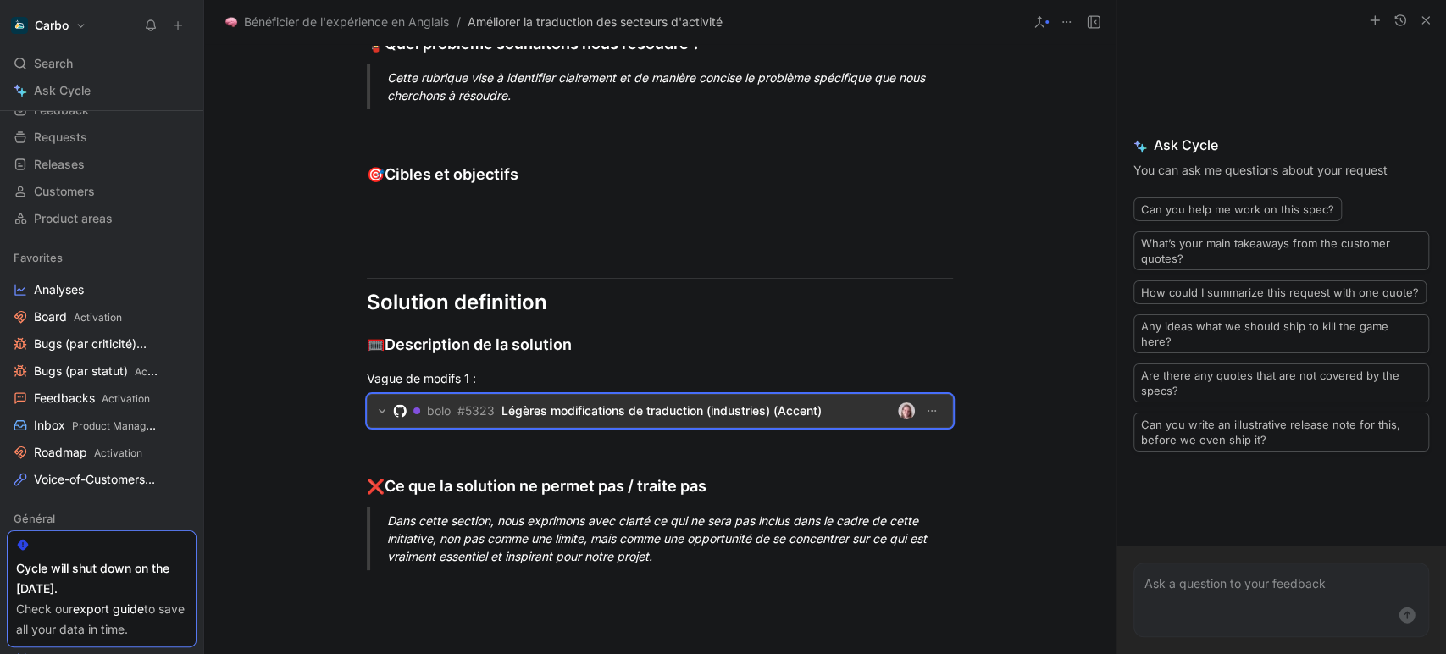
drag, startPoint x: 440, startPoint y: 410, endPoint x: 422, endPoint y: 416, distance: 18.8
click at [427, 416] on span "bolo" at bounding box center [439, 411] width 24 height 20
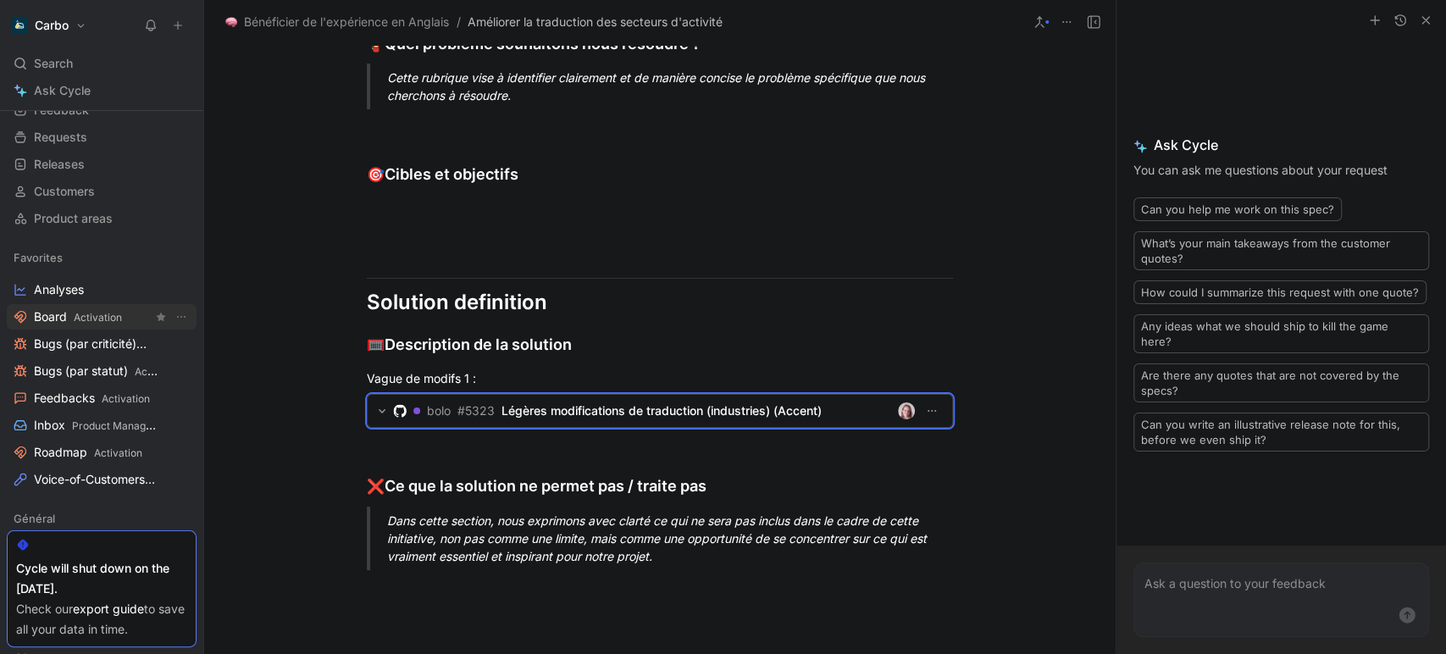
click at [64, 315] on span "Board Activation" at bounding box center [78, 317] width 88 height 18
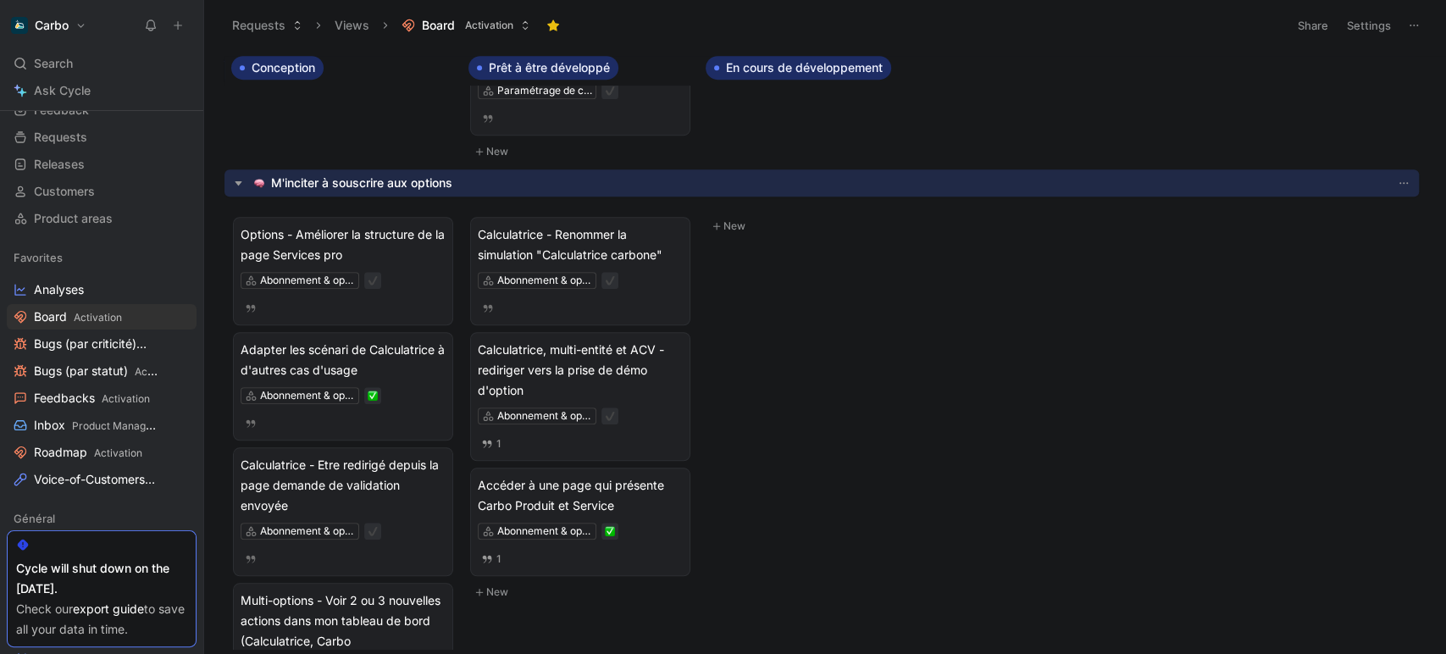
scroll to position [868, 0]
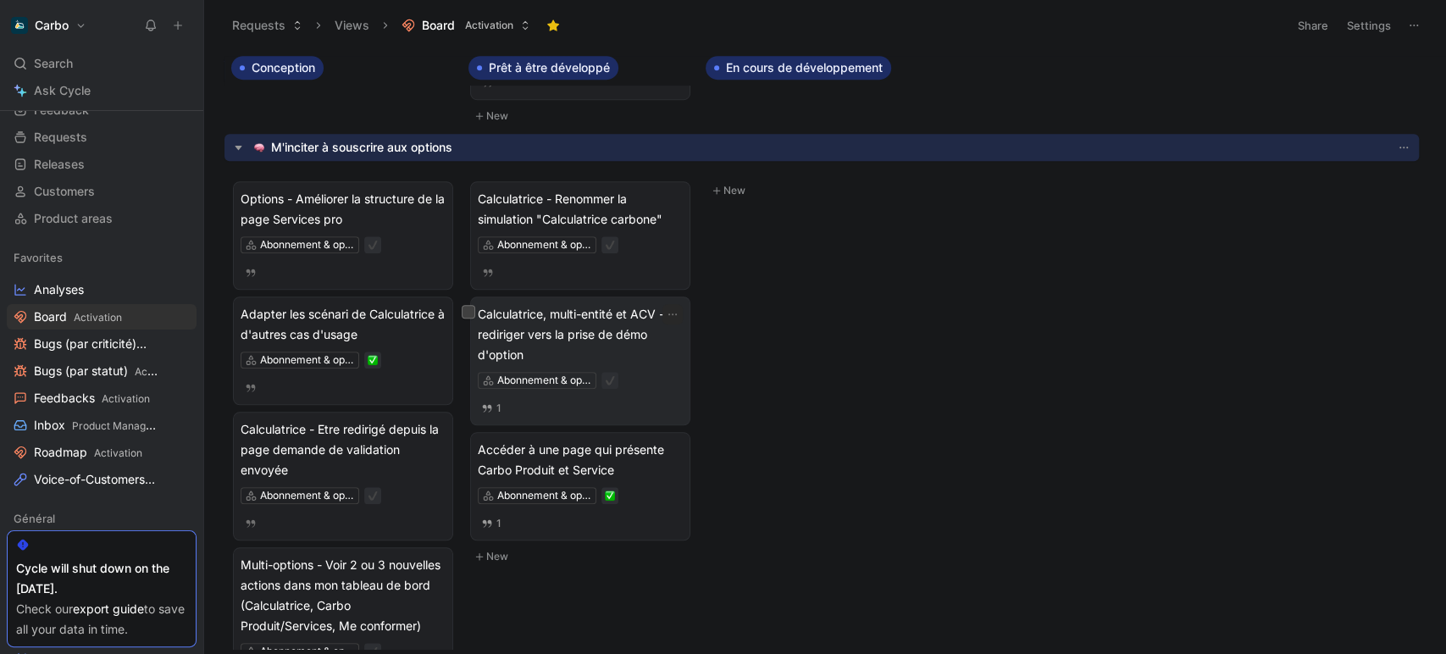
click at [549, 318] on span "Calculatrice, multi-entité et ACV - rediriger vers la prise de démo d'option" at bounding box center [580, 334] width 205 height 61
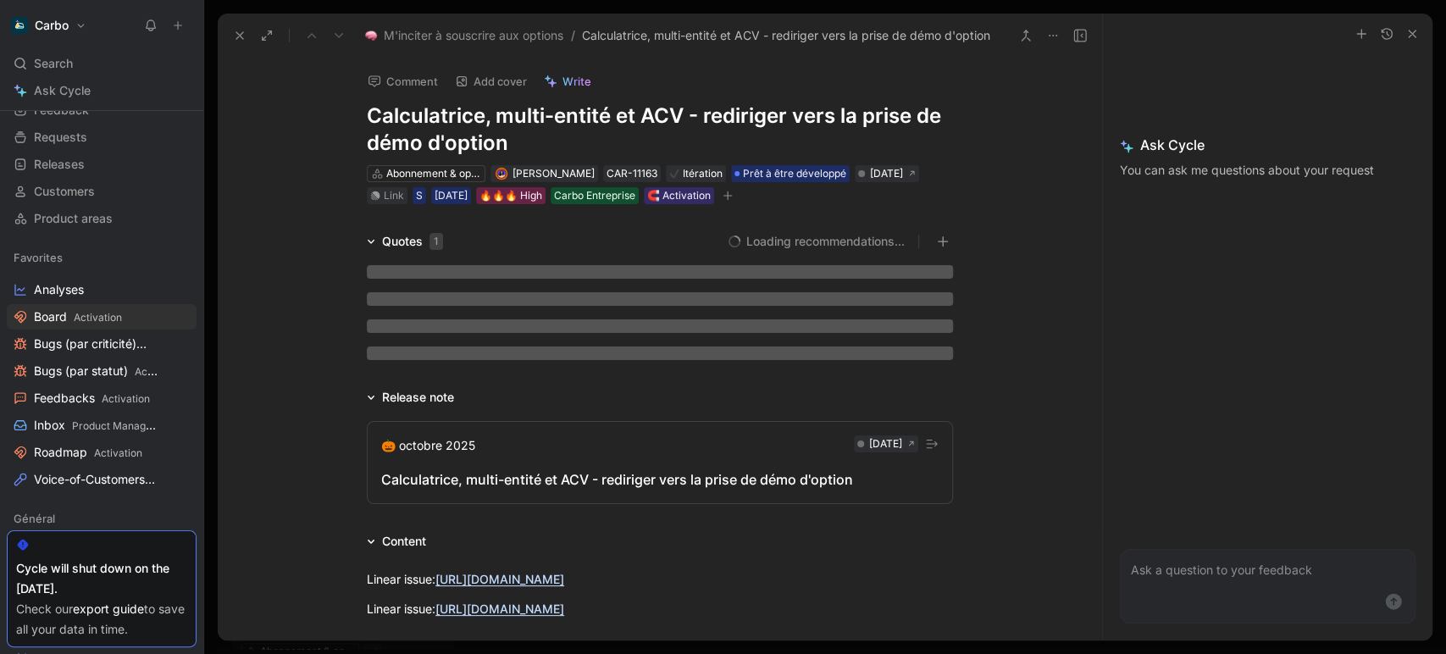
click at [650, 114] on h1 "Calculatrice, multi-entité et ACV - rediriger vers la prise de démo d'option" at bounding box center [660, 130] width 586 height 54
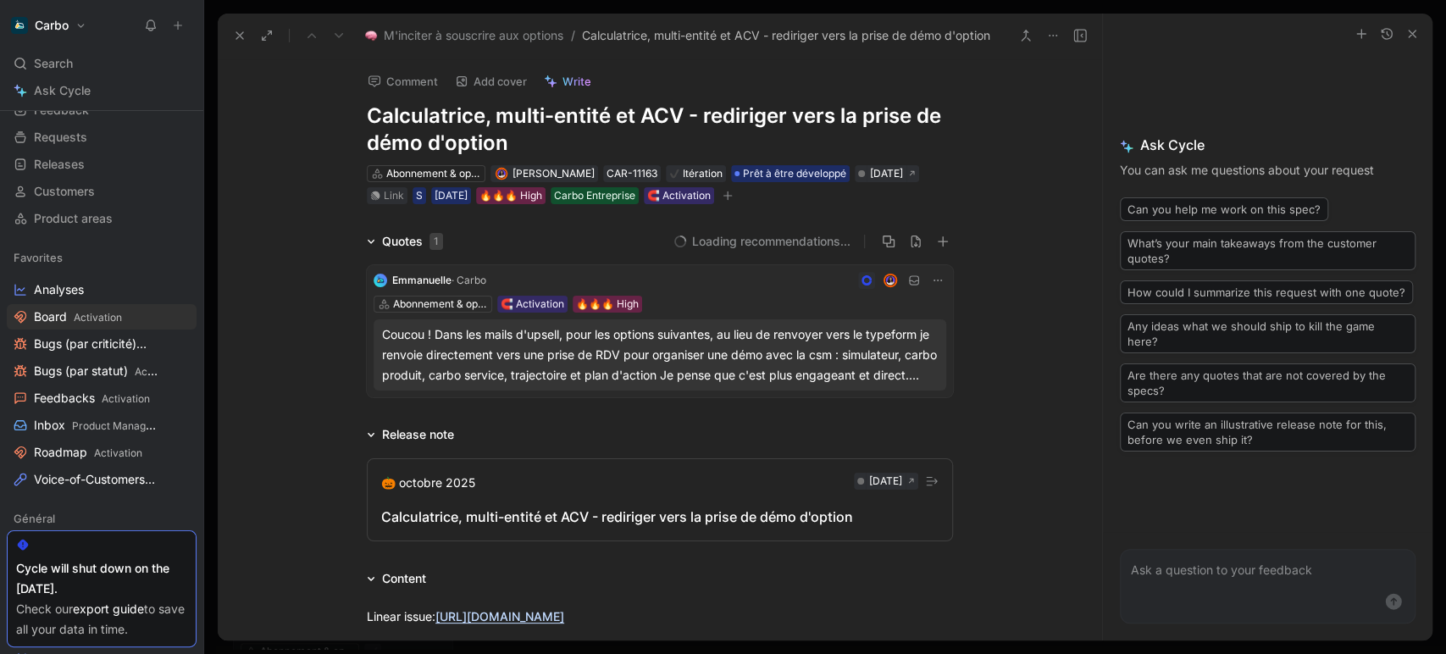
click at [650, 114] on h1 "Calculatrice, multi-entité et ACV - rediriger vers la prise de démo d'option" at bounding box center [660, 130] width 586 height 54
copy h1 "Calculatrice, multi-entité et ACV - rediriger vers la prise de démo d'option"
click at [241, 36] on icon at bounding box center [240, 36] width 14 height 14
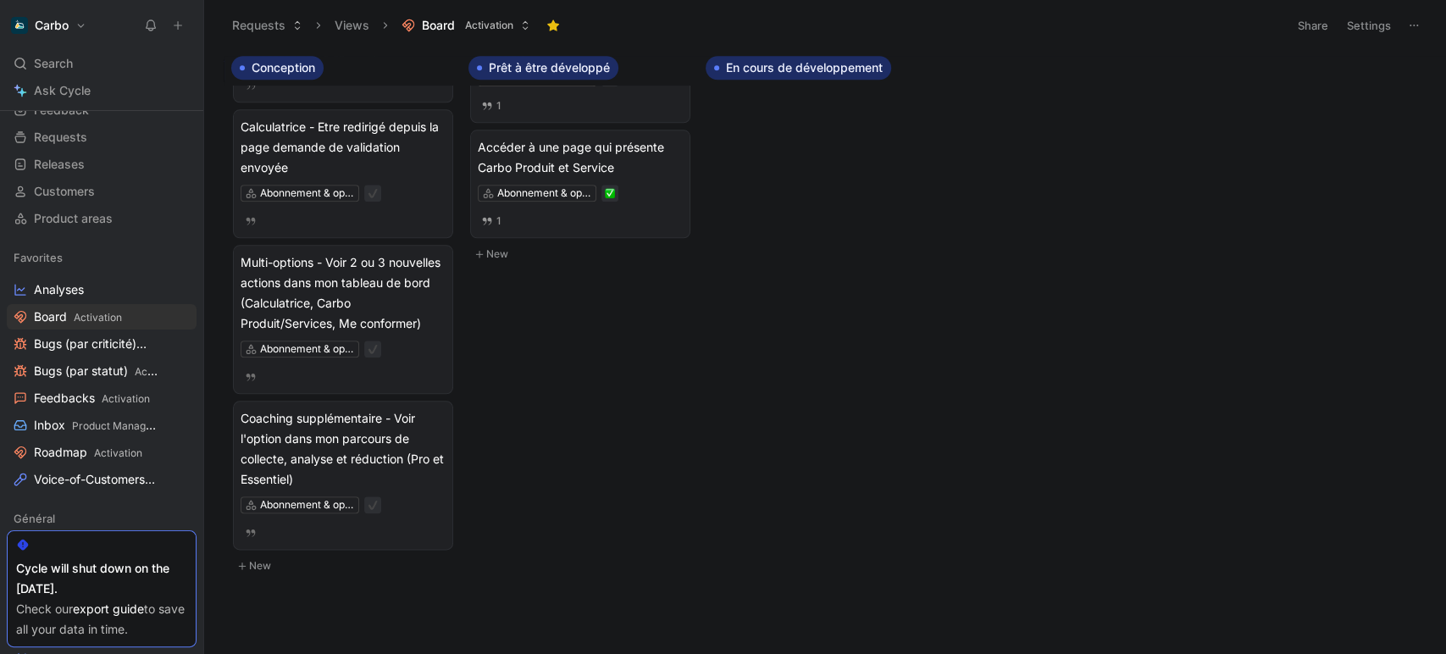
scroll to position [1177, 0]
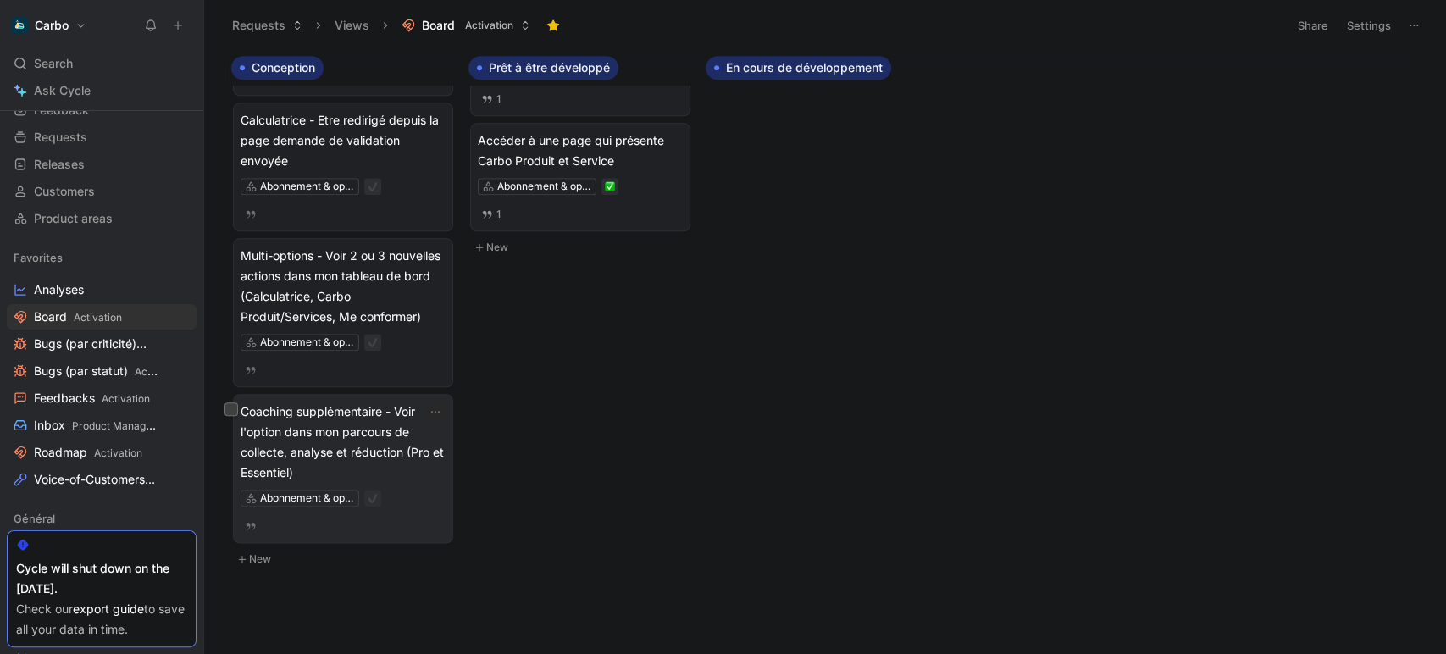
click at [340, 428] on span "Coaching supplémentaire - Voir l'option dans mon parcours de collecte, analyse …" at bounding box center [343, 442] width 205 height 81
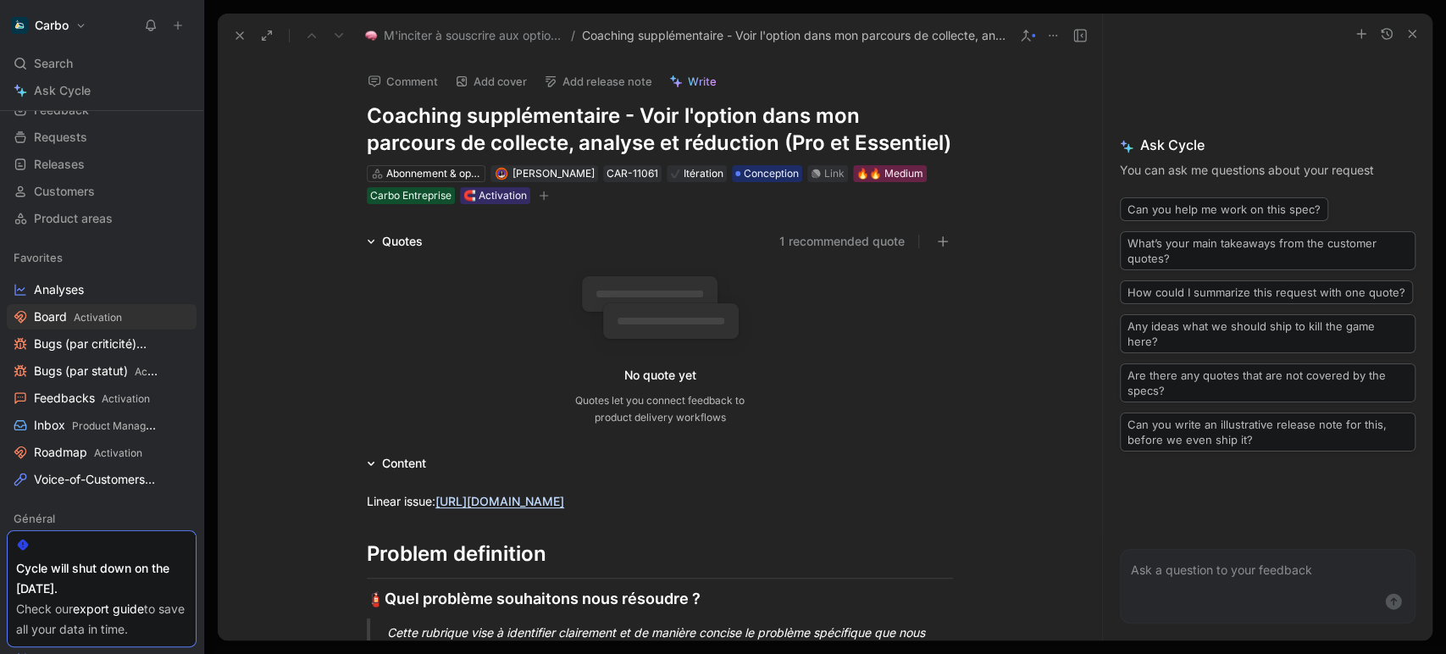
click at [462, 129] on h1 "Coaching supplémentaire - Voir l'option dans mon parcours de collecte, analyse …" at bounding box center [660, 130] width 586 height 54
copy h1 "supplémentaire"
click at [462, 129] on h1 "Coaching supplémentaire - Voir l'option dans mon parcours de collecte, analyse …" at bounding box center [660, 130] width 586 height 54
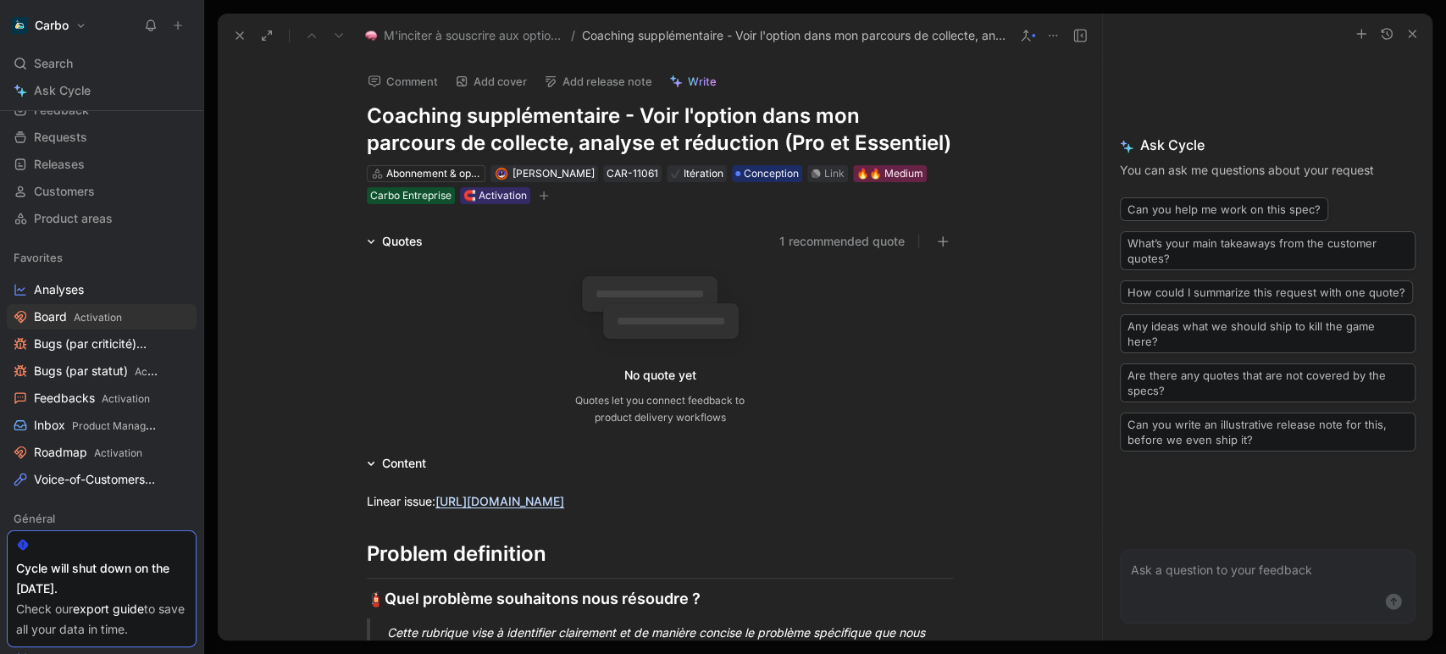
click at [462, 129] on h1 "Coaching supplémentaire - Voir l'option dans mon parcours de collecte, analyse …" at bounding box center [660, 130] width 586 height 54
copy h1 "Coaching supplémentaire - Voir l'option dans mon parcours de collecte, analyse …"
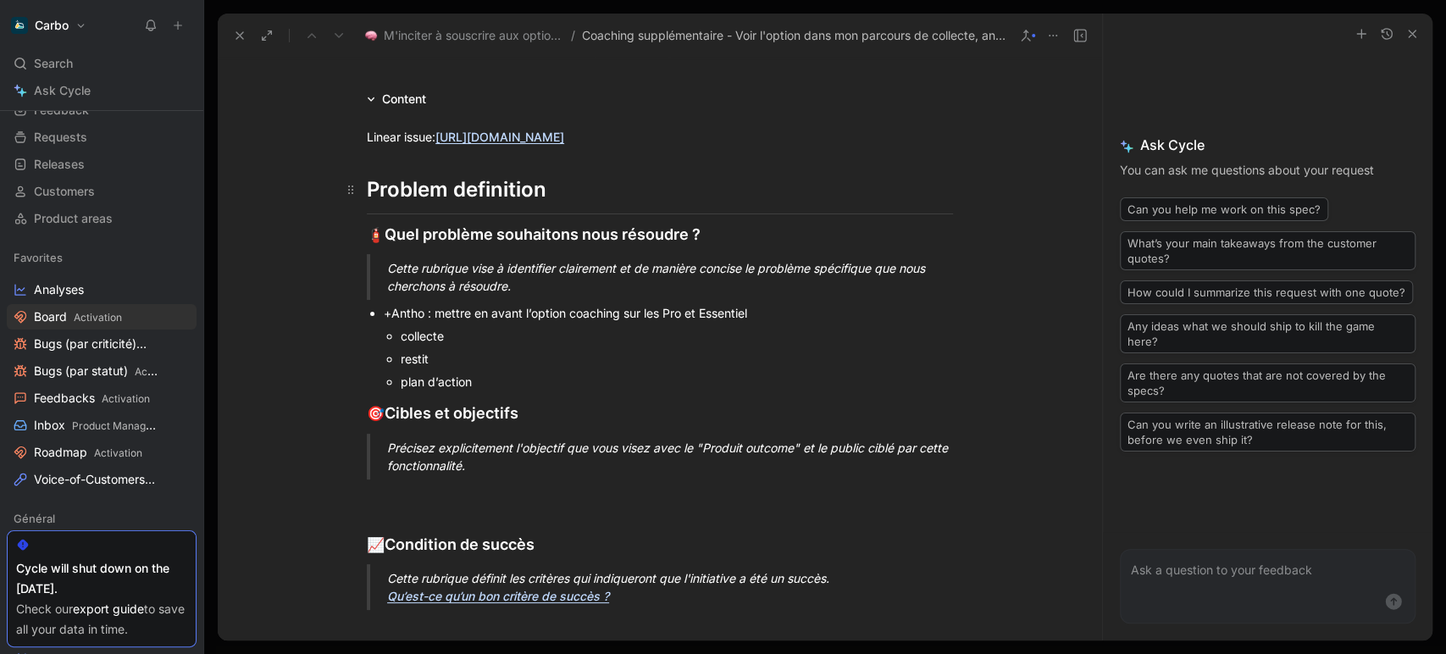
scroll to position [365, 0]
click at [402, 273] on p "Cette rubrique vise à identifier clairement et de manière concise le problème s…" at bounding box center [680, 276] width 586 height 46
click at [431, 321] on div "+Antho : mettre en avant l’option coaching sur les Pro et Essentiel" at bounding box center [668, 312] width 569 height 18
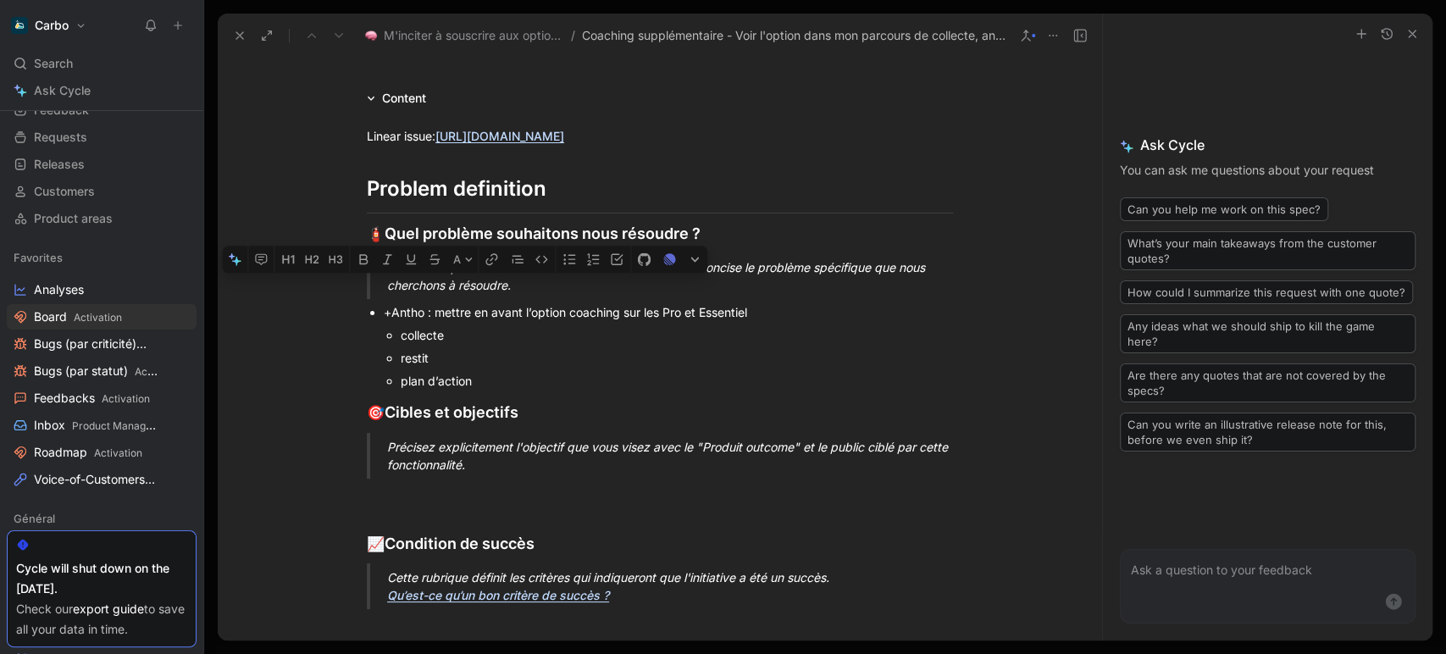
drag, startPoint x: 438, startPoint y: 330, endPoint x: 376, endPoint y: 294, distance: 71.8
click at [376, 294] on div "Linear issue: [URL][DOMAIN_NAME] Problem definition 🧯 Quel problème souhaitons …" at bounding box center [660, 513] width 885 height 810
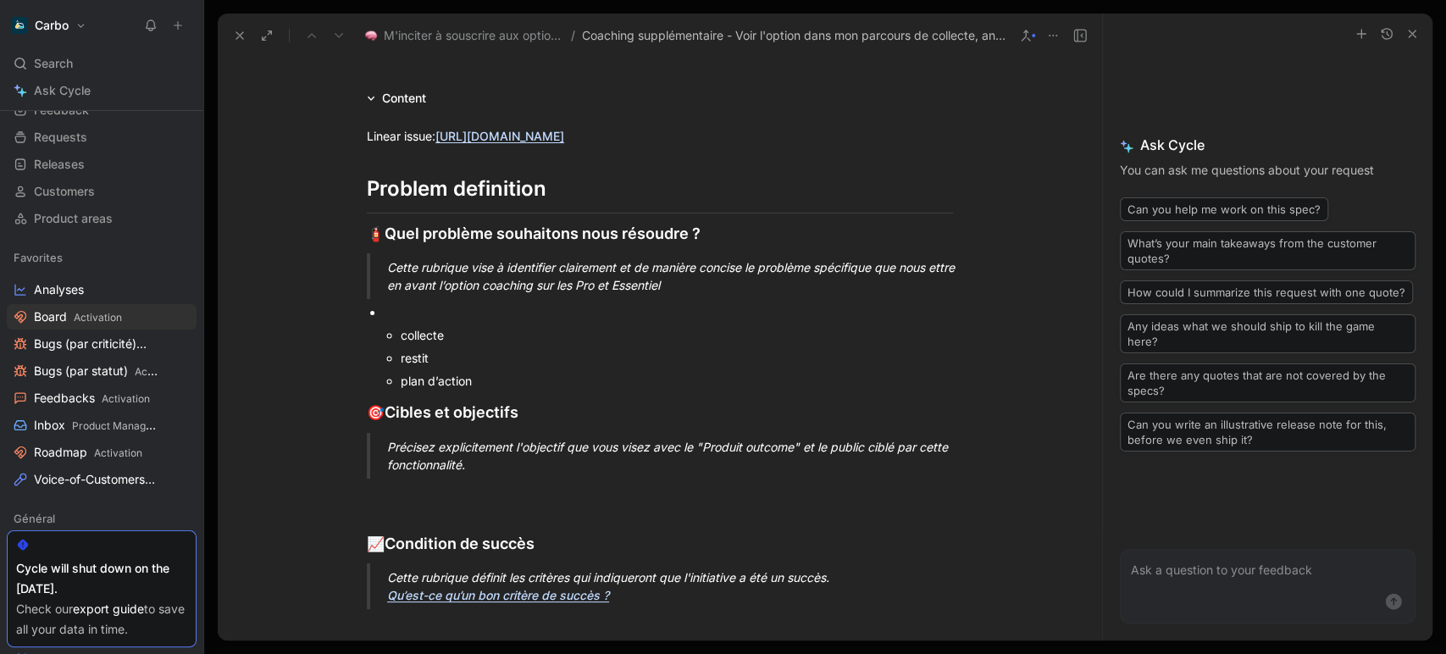
click at [462, 286] on div "Cette rubrique vise à identifier clairement et de manière concise le problème s…" at bounding box center [680, 276] width 586 height 36
click at [795, 294] on div "Cette rubrique vise à identifier clairement et de manière concise le problème s…" at bounding box center [680, 276] width 586 height 36
click at [774, 253] on h2 "🧯 Quel problème souhaitons nous résoudre ?" at bounding box center [660, 233] width 651 height 37
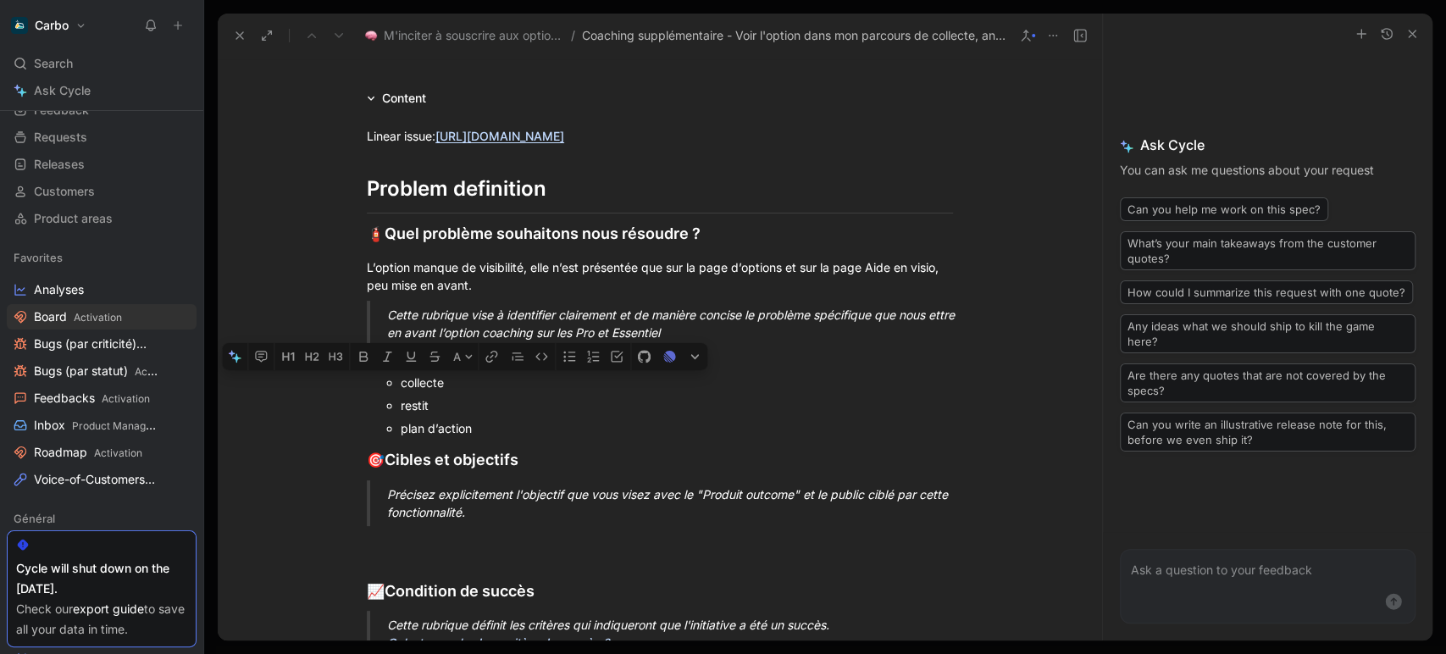
click at [384, 395] on ul "collecte restit plan d’action" at bounding box center [668, 405] width 569 height 69
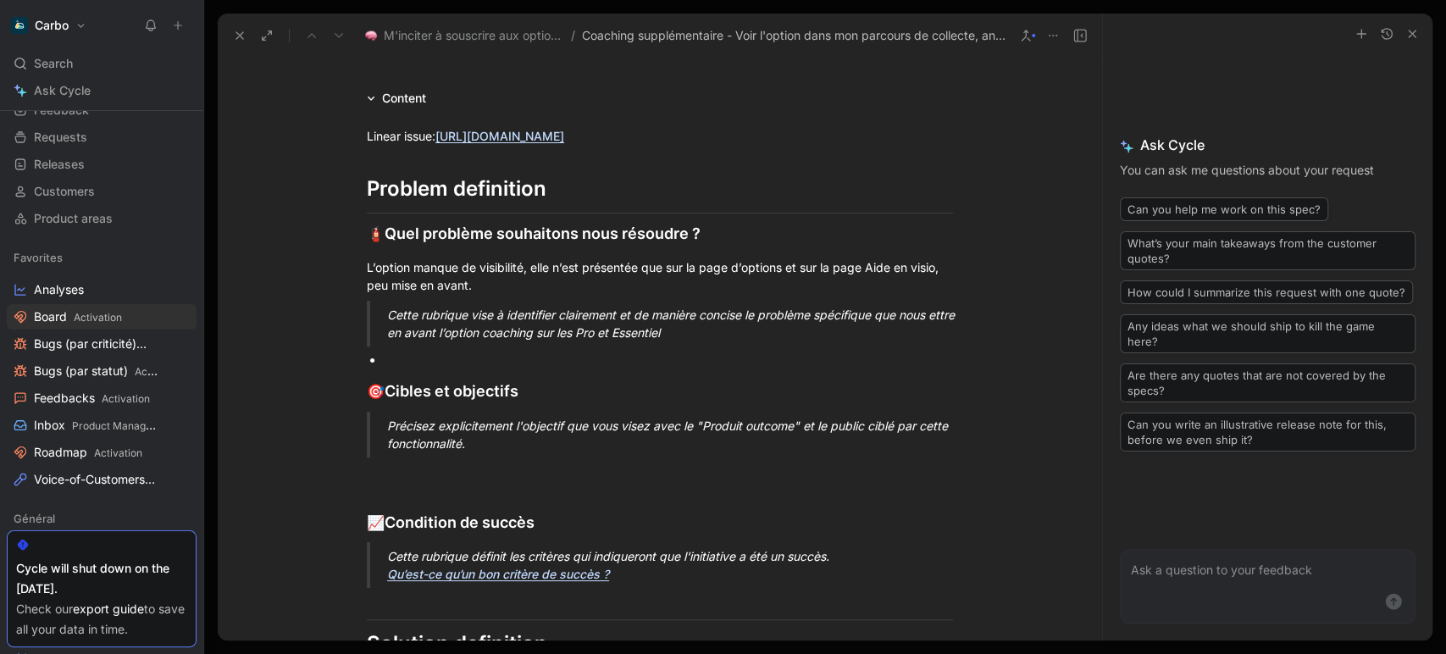
click at [413, 446] on div "Précisez explicitement l'objectif que vous visez avec le "Produit outcome" et l…" at bounding box center [680, 435] width 586 height 36
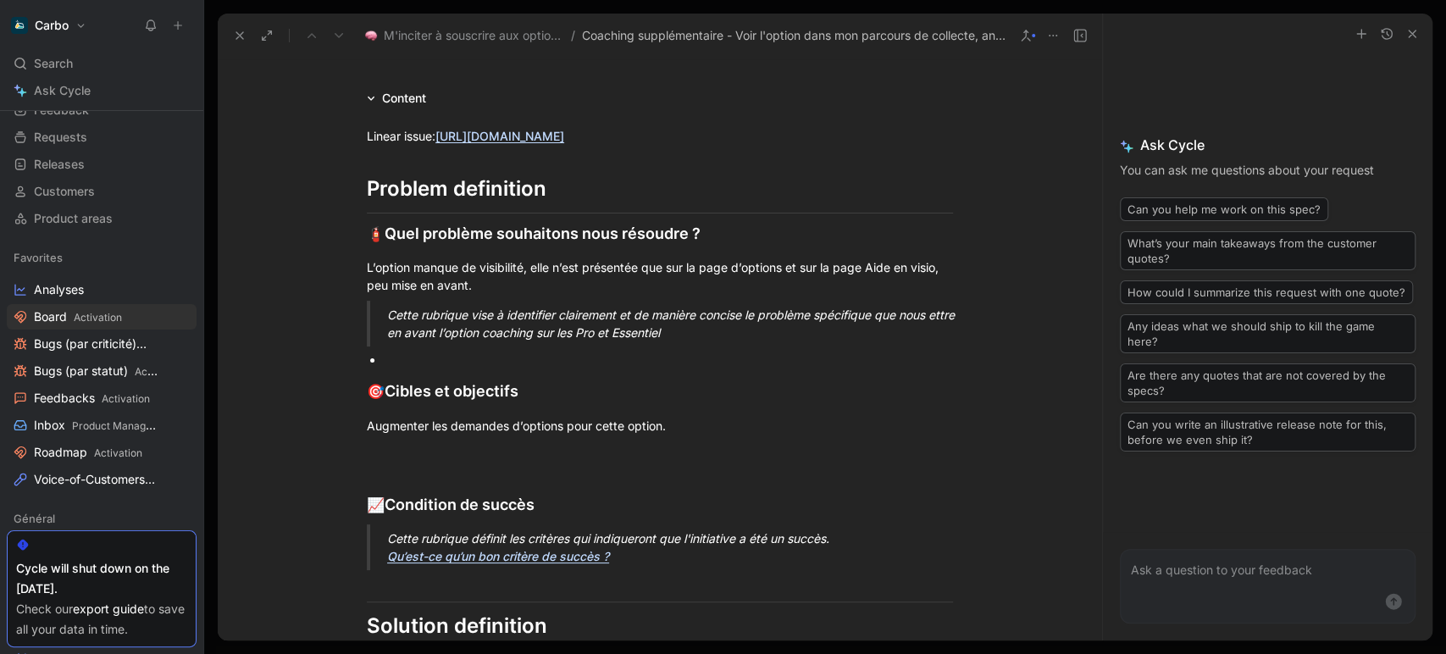
click at [413, 341] on div "Cette rubrique vise à identifier clairement et de manière concise le problème s…" at bounding box center [680, 324] width 586 height 36
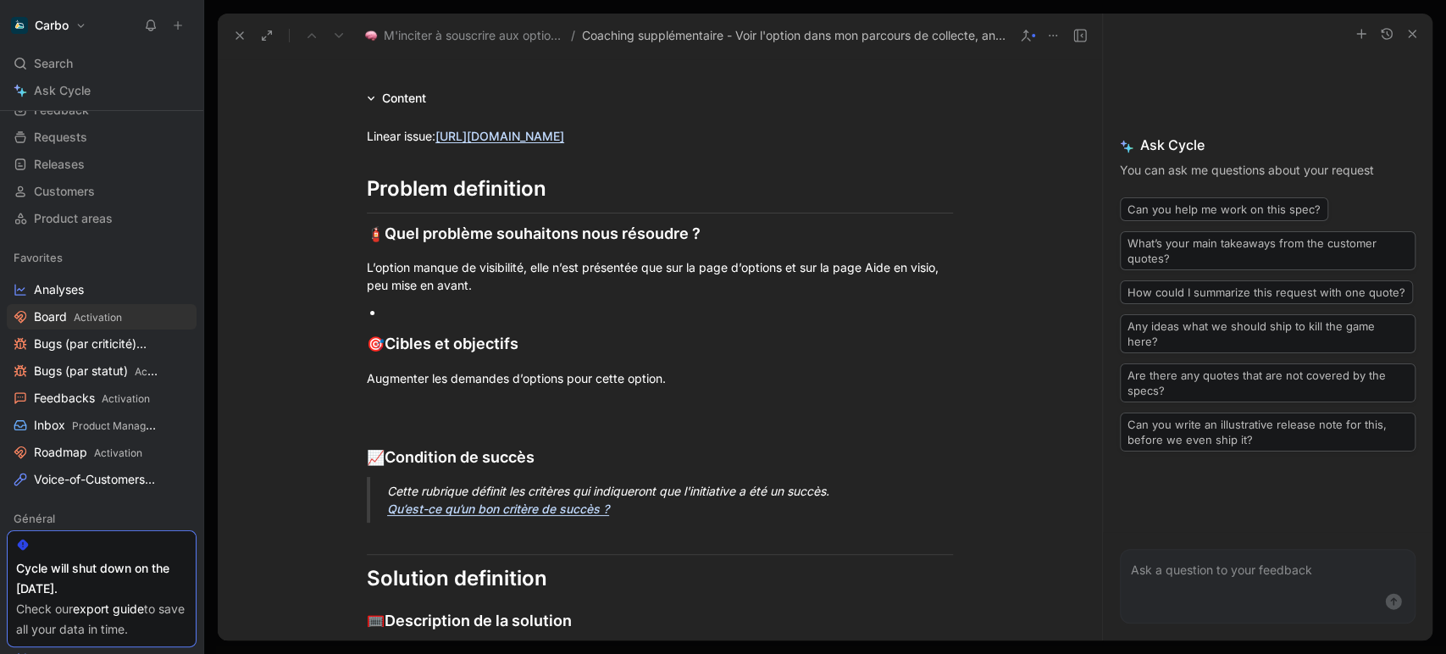
click at [407, 324] on p at bounding box center [668, 312] width 569 height 23
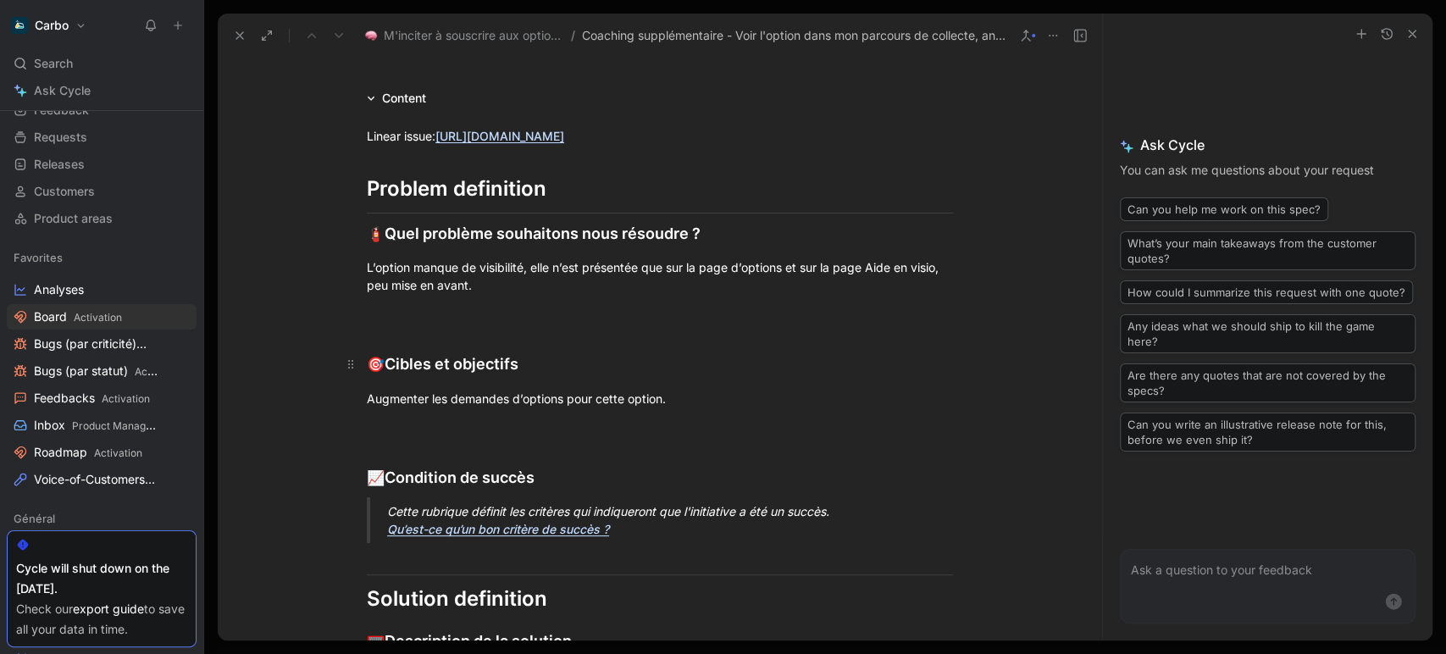
drag, startPoint x: 565, startPoint y: 411, endPoint x: 837, endPoint y: 386, distance: 273.2
drag, startPoint x: 561, startPoint y: 412, endPoint x: 671, endPoint y: 413, distance: 110.2
click at [671, 408] on div "Augmenter les demandes d’options pour cette option." at bounding box center [660, 399] width 586 height 18
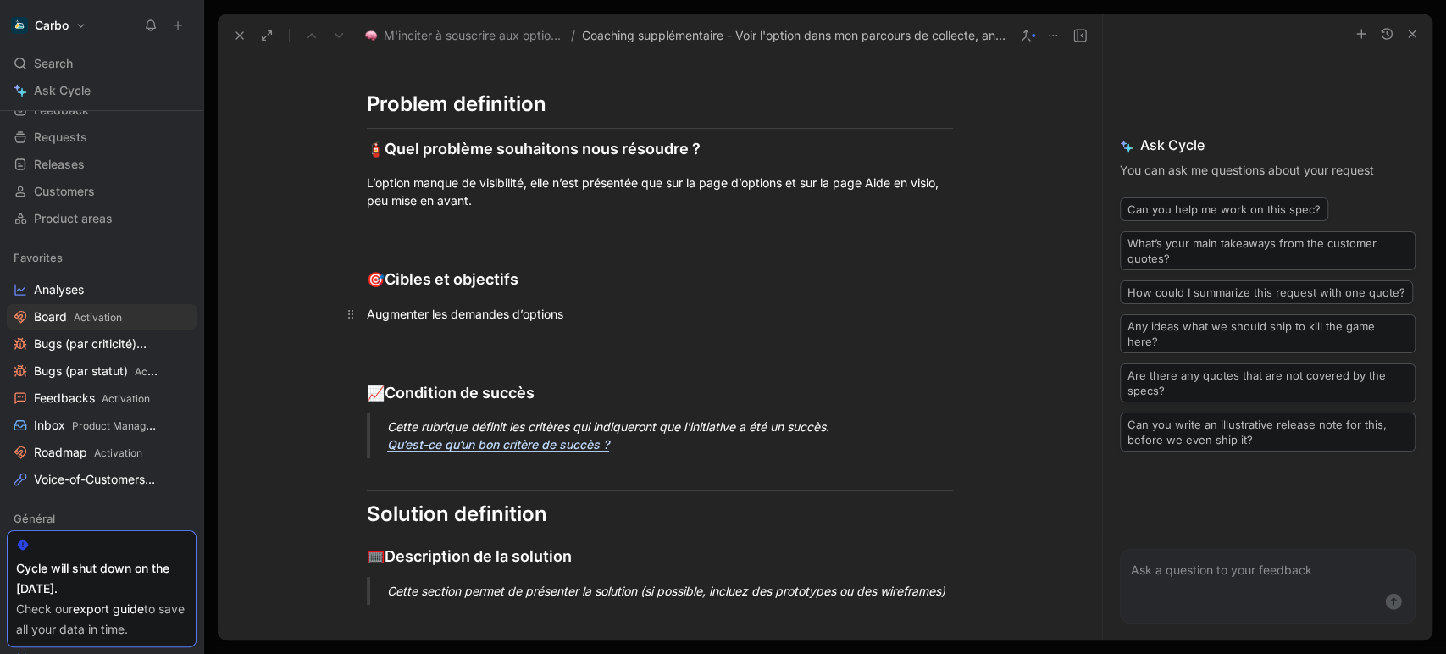
scroll to position [461, 0]
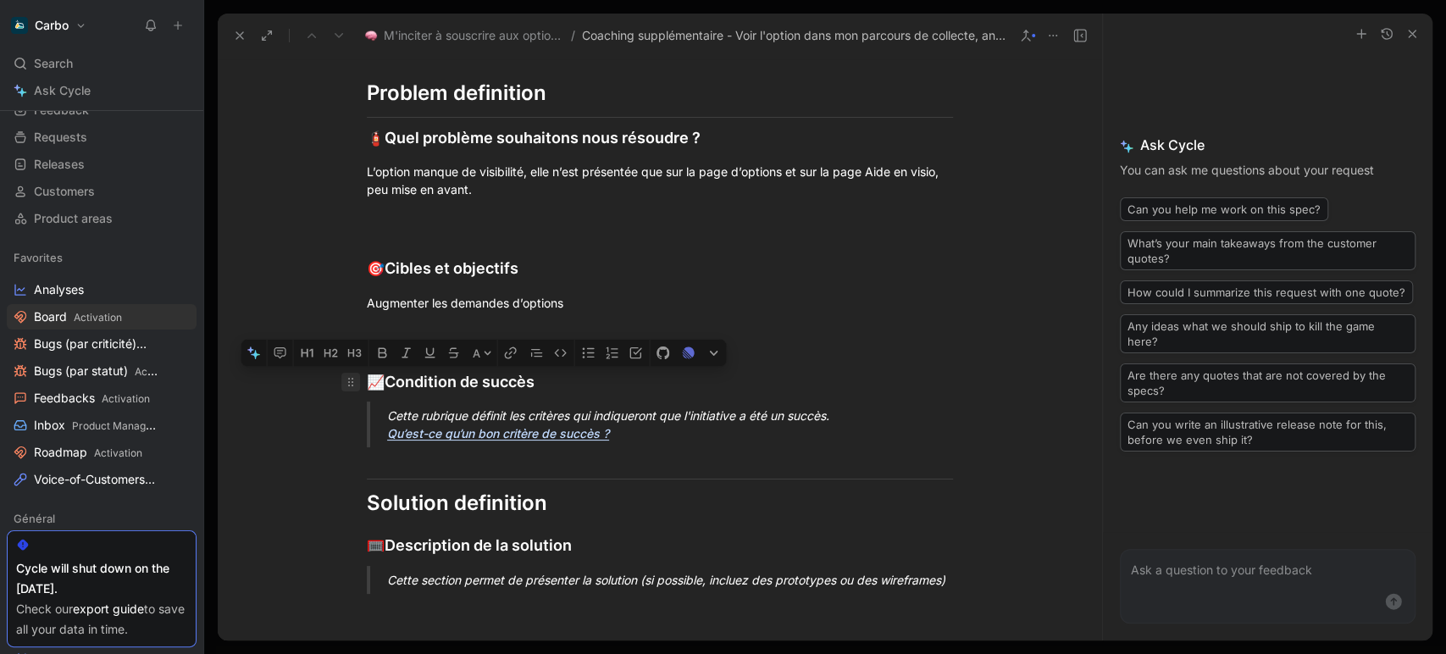
drag, startPoint x: 688, startPoint y: 452, endPoint x: 346, endPoint y: 396, distance: 346.9
click at [346, 396] on div "Linear issue: [URL][DOMAIN_NAME] Problem definition 🧯 Quel problème souhaitons …" at bounding box center [660, 385] width 885 height 744
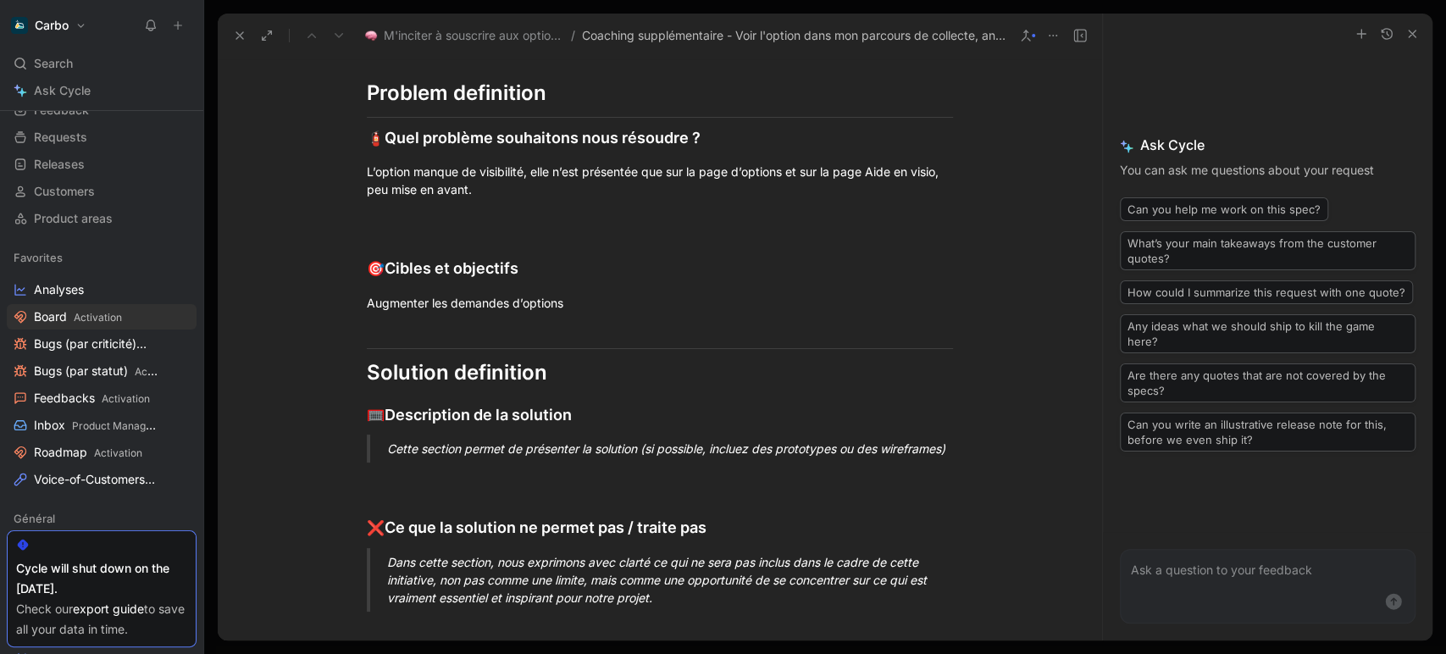
click at [454, 458] on div "Cette section permet de présenter la solution (si possible, incluez des prototy…" at bounding box center [680, 449] width 586 height 18
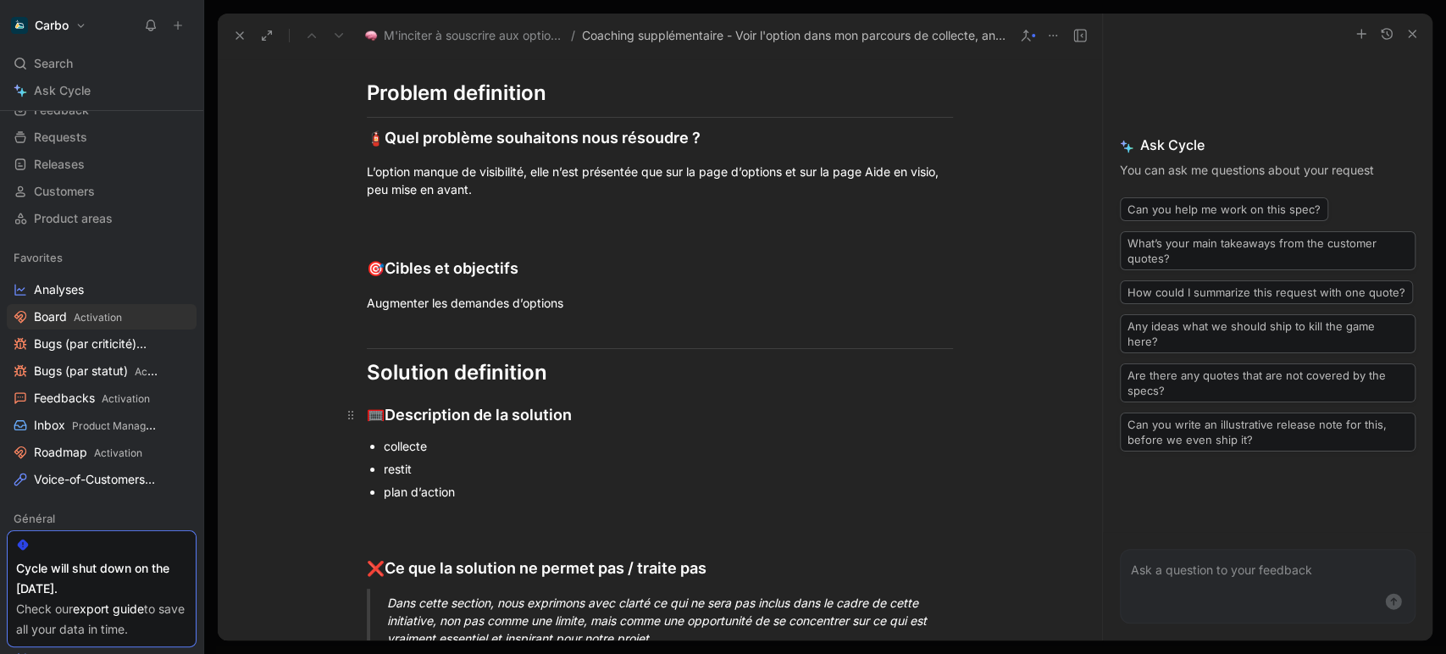
click at [583, 427] on div "🥅 Description de la solution" at bounding box center [660, 415] width 586 height 24
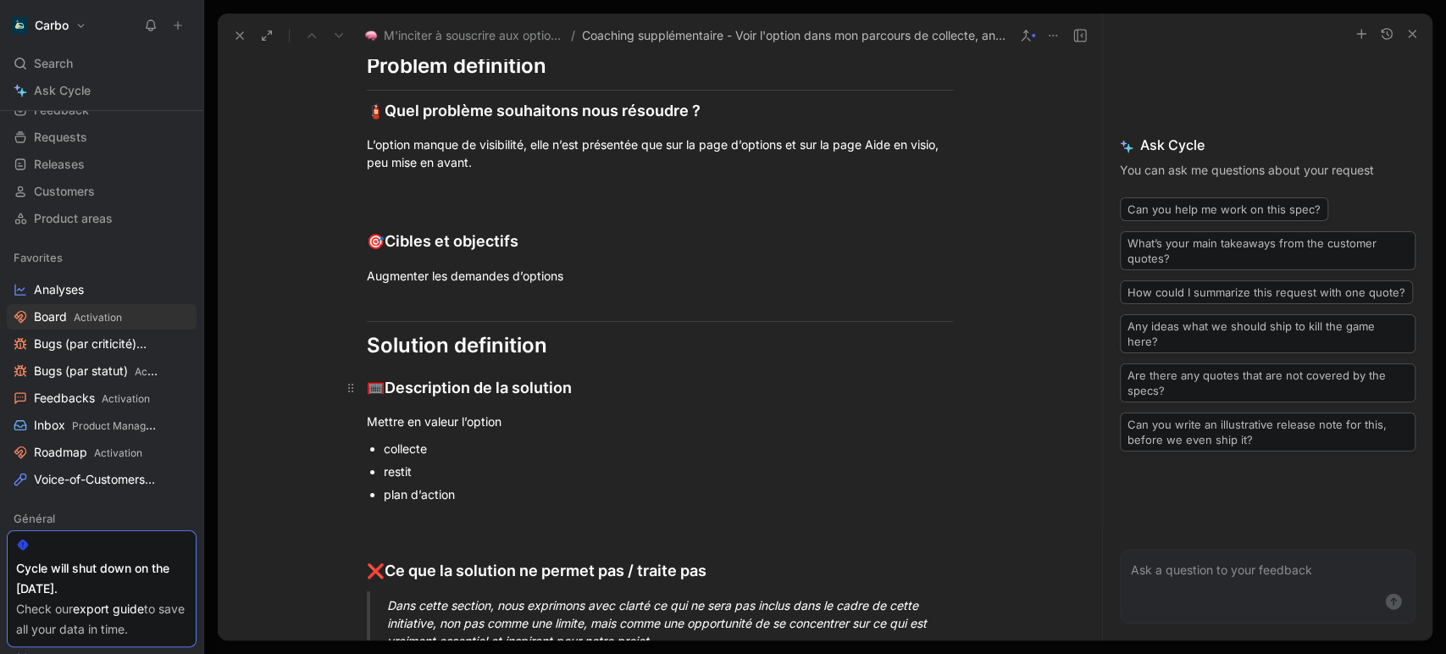
scroll to position [511, 0]
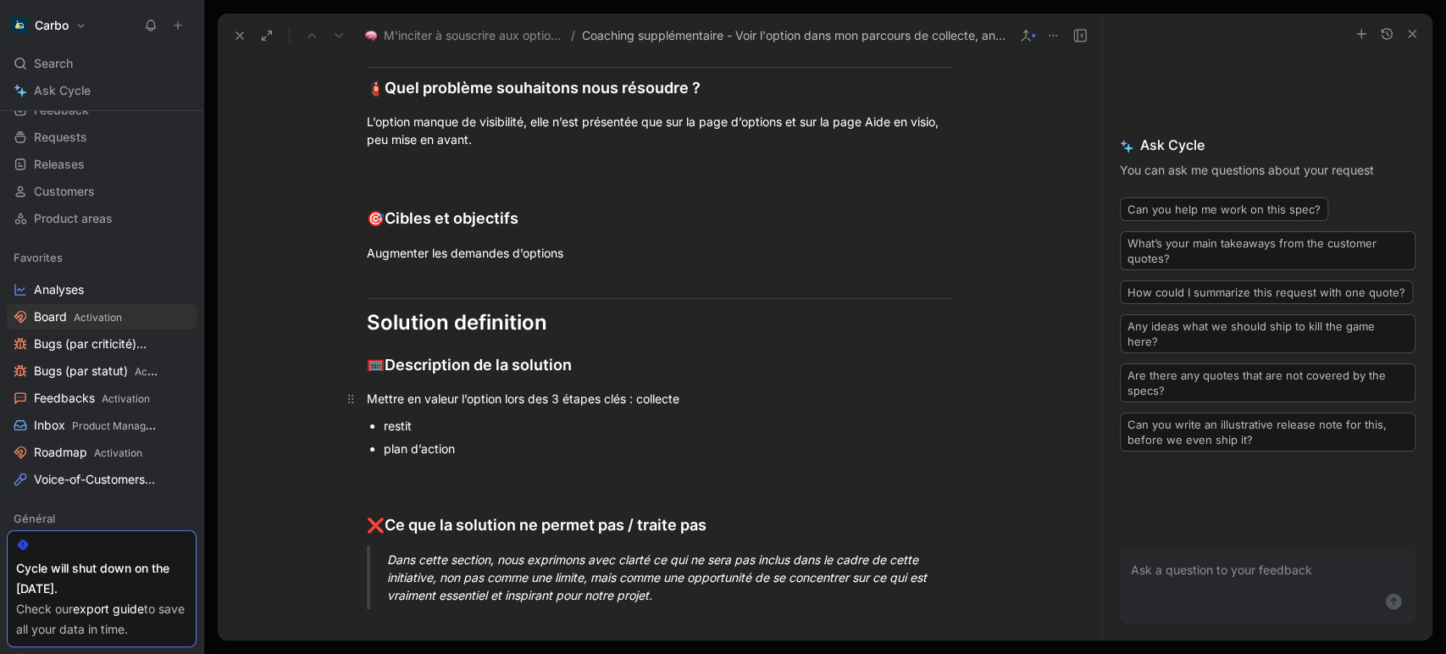
click at [719, 408] on div "Mettre en valeur l’option lors des 3 étapes clés : collecte" at bounding box center [660, 399] width 586 height 18
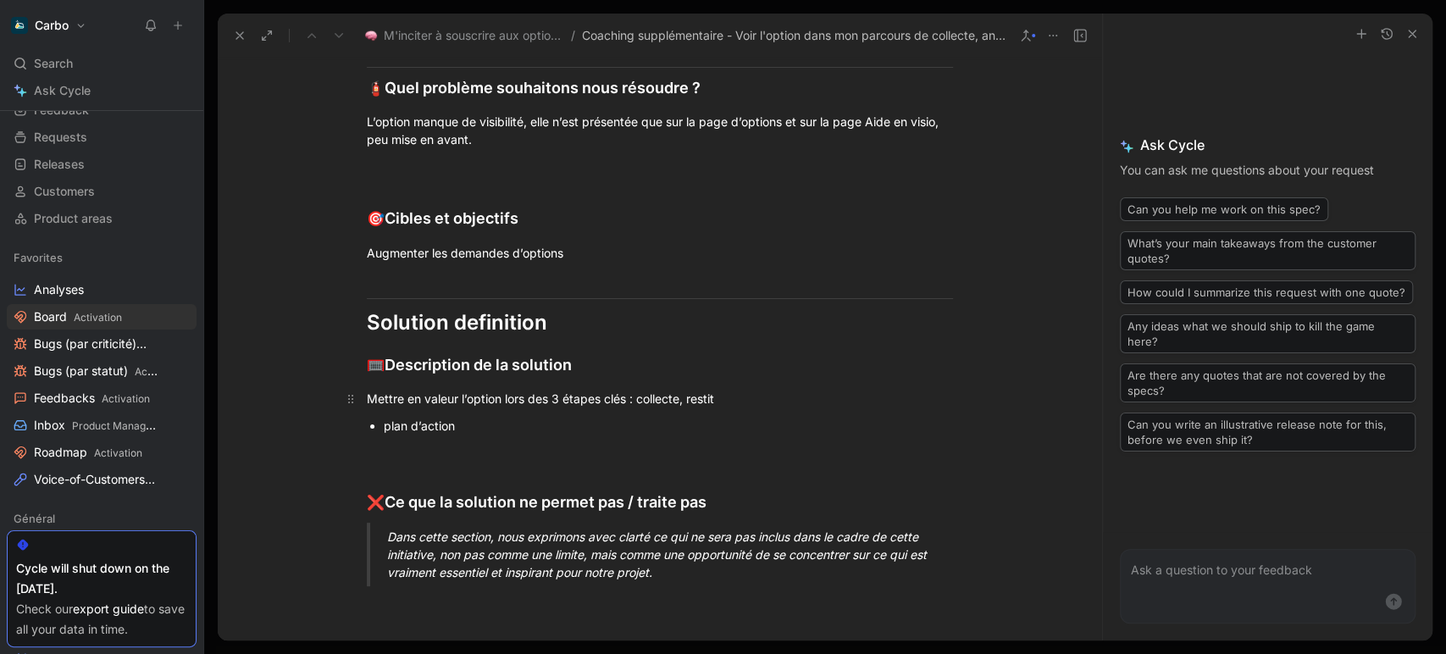
click at [721, 408] on div "Mettre en valeur l’option lors des 3 étapes clés : collecte, restit" at bounding box center [660, 399] width 586 height 18
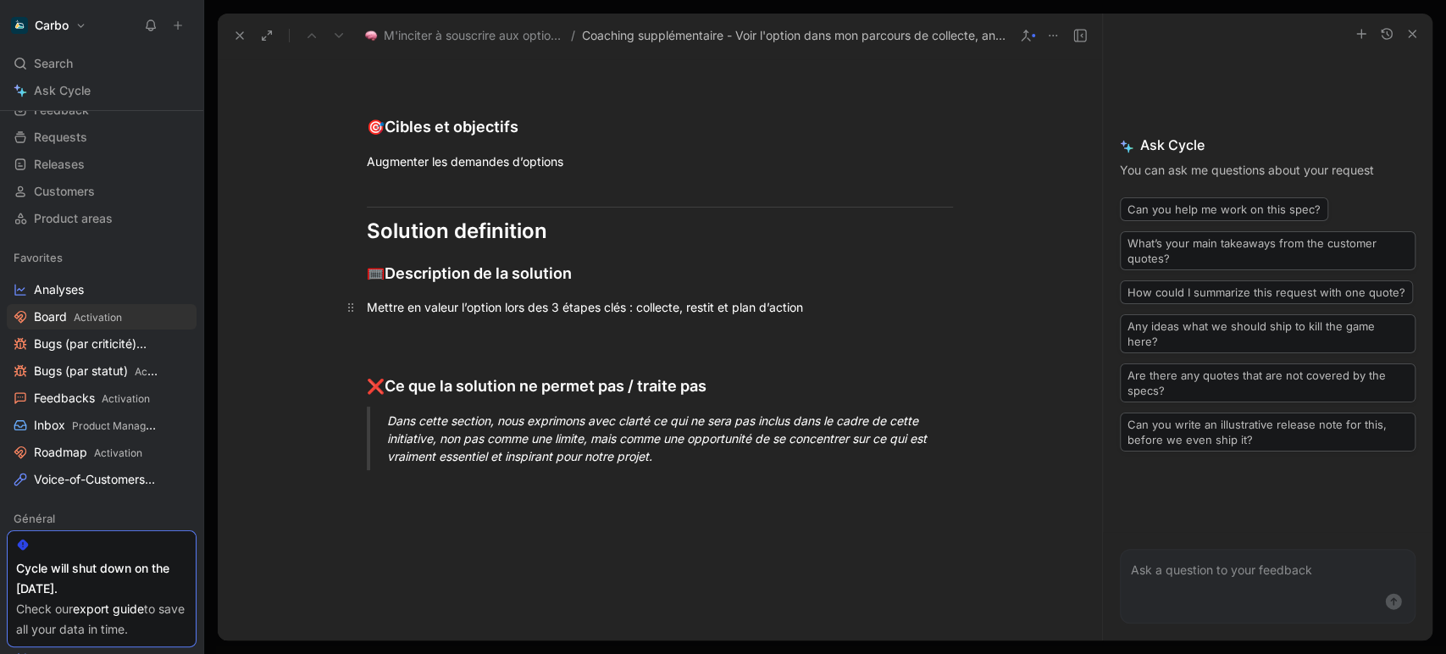
scroll to position [617, 0]
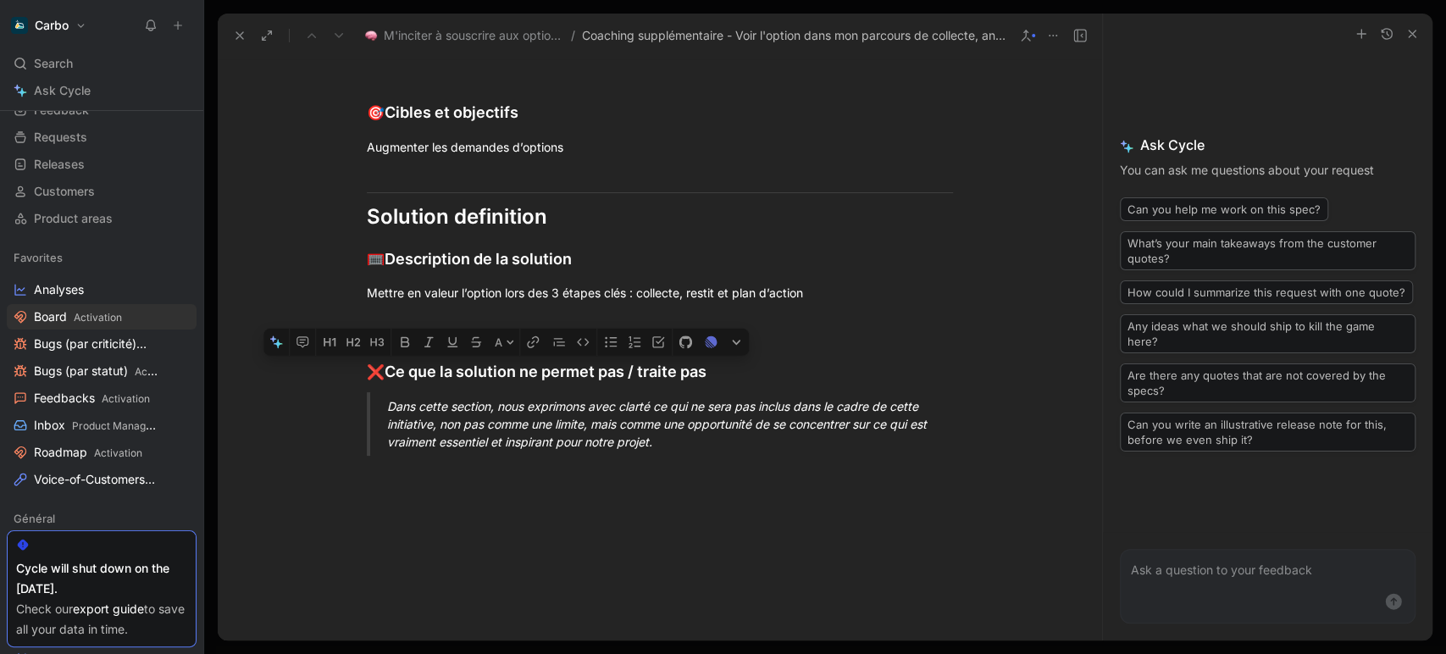
drag, startPoint x: 291, startPoint y: 412, endPoint x: 299, endPoint y: 398, distance: 15.6
click at [299, 398] on div "Linear issue: [URL][DOMAIN_NAME] Problem definition 🧯 Quel problème souhaitons …" at bounding box center [660, 163] width 885 height 613
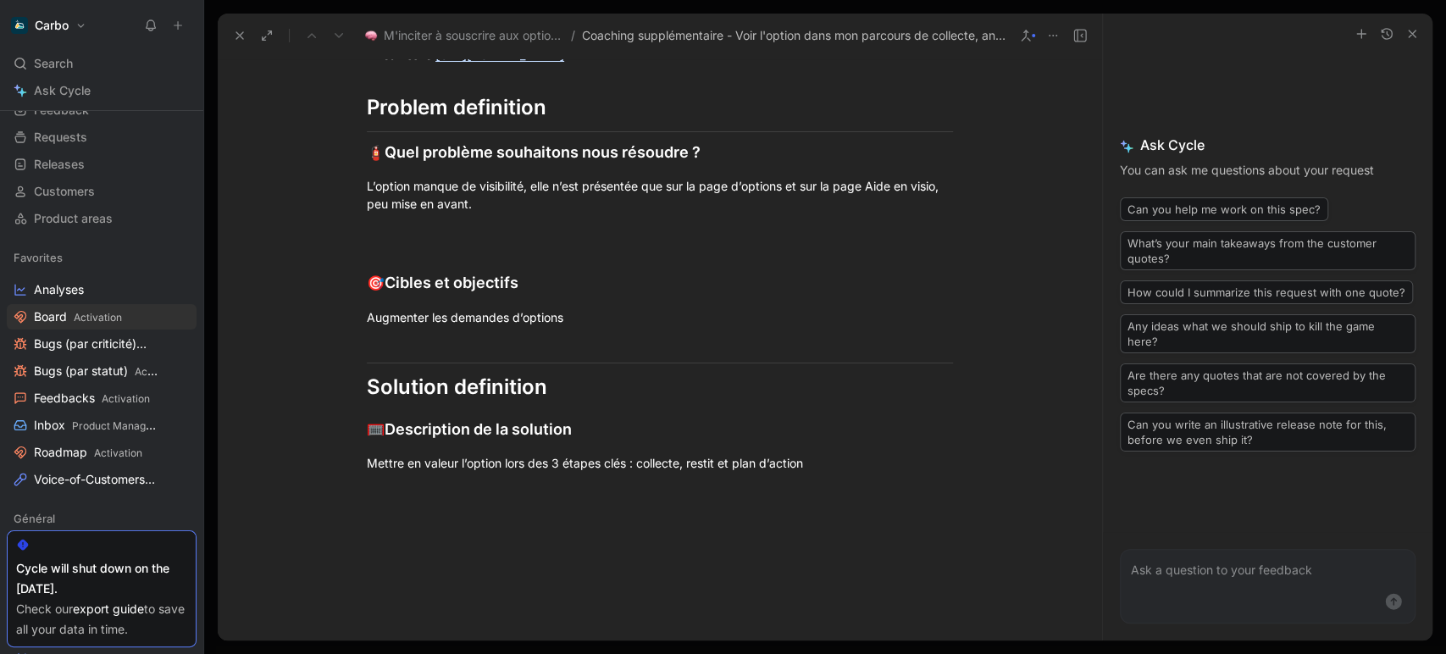
scroll to position [4, 0]
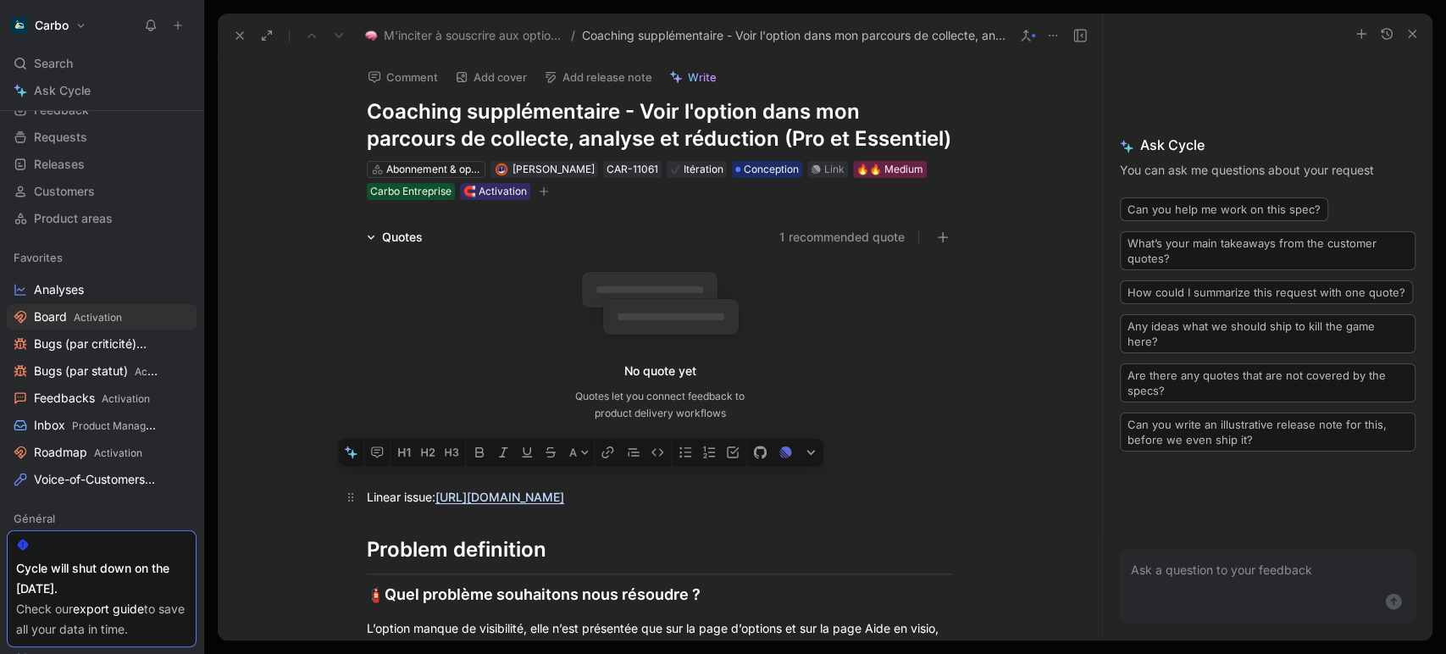
drag, startPoint x: 882, startPoint y: 480, endPoint x: 352, endPoint y: 482, distance: 529.6
copy div "Linear issue: [URL][DOMAIN_NAME] Problem definition 🧯 Quel problème souhaitons …"
click at [242, 32] on use at bounding box center [239, 35] width 7 height 7
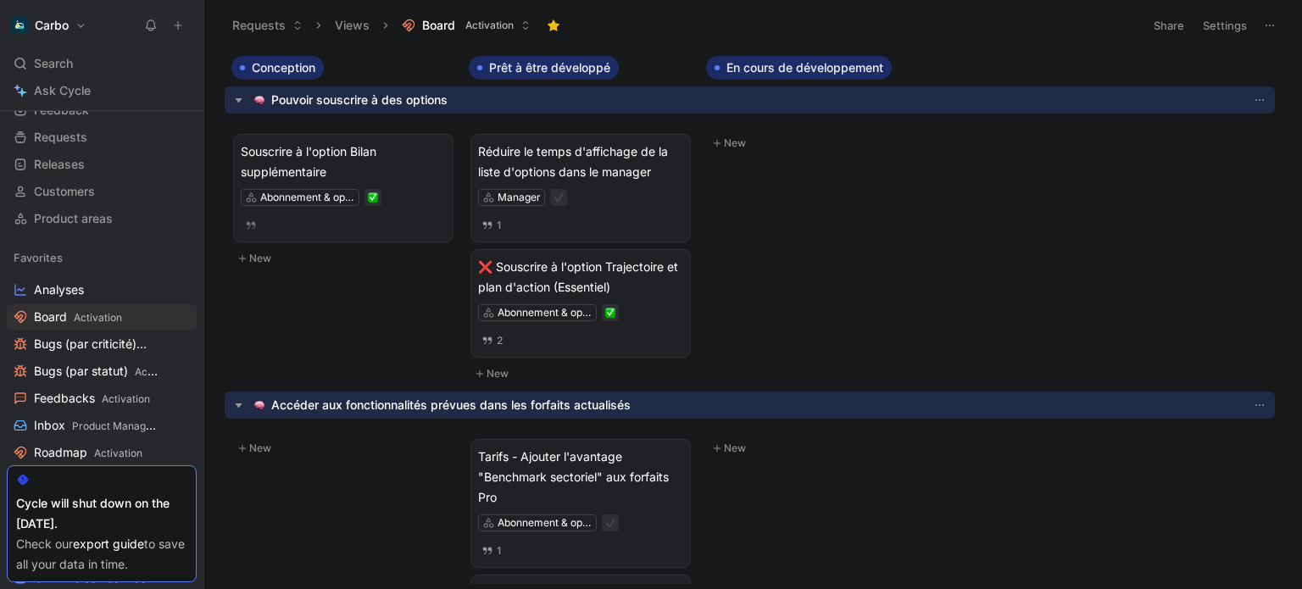
scroll to position [75, 0]
